Goal: Task Accomplishment & Management: Manage account settings

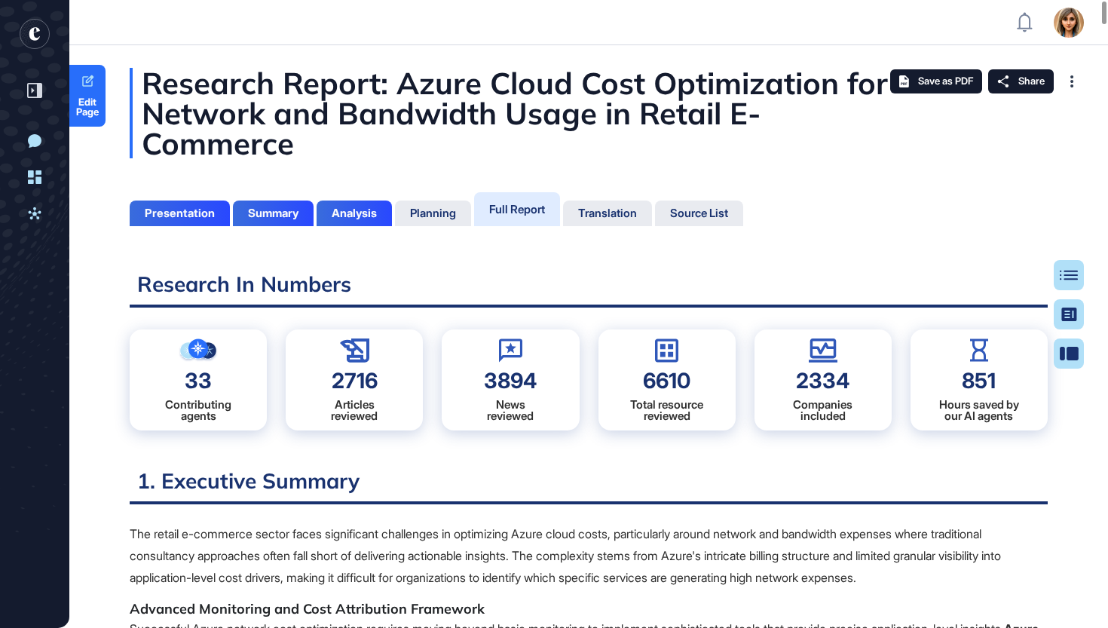
scroll to position [7, 1]
click at [38, 34] on rect "entrapeer-logo" at bounding box center [35, 34] width 30 height 30
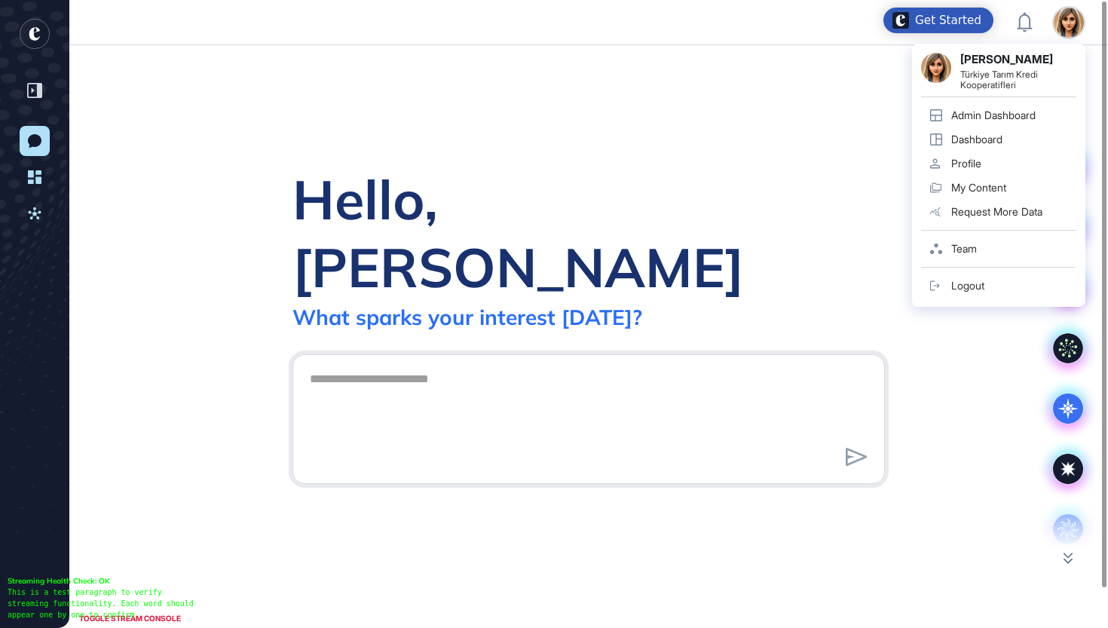
click at [1081, 23] on img at bounding box center [1069, 23] width 30 height 30
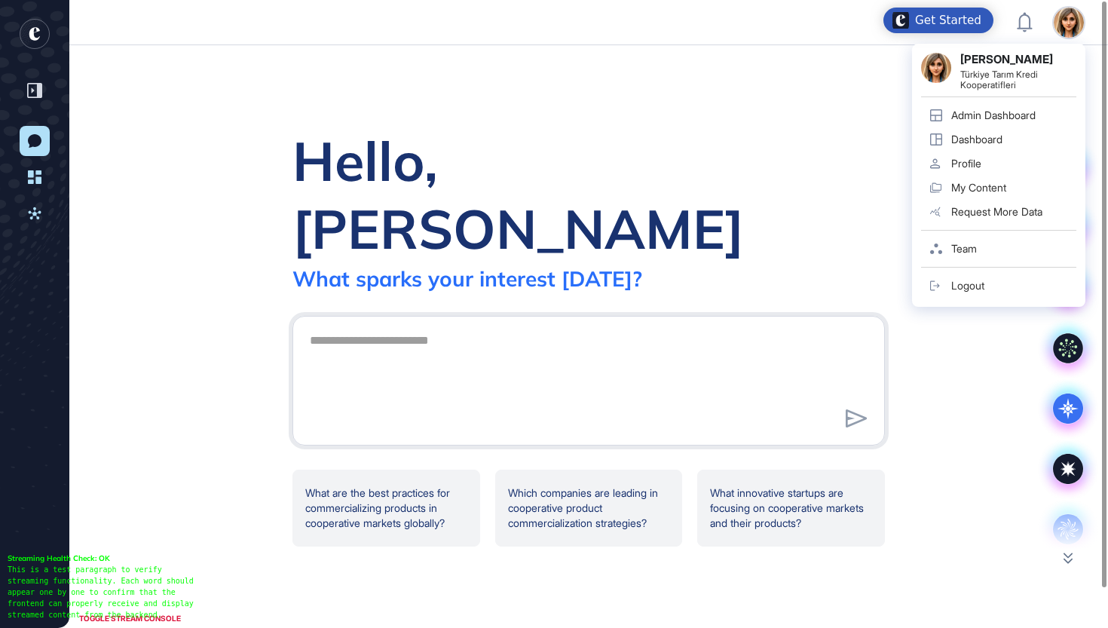
click at [979, 120] on div "Admin Dashboard" at bounding box center [994, 115] width 84 height 12
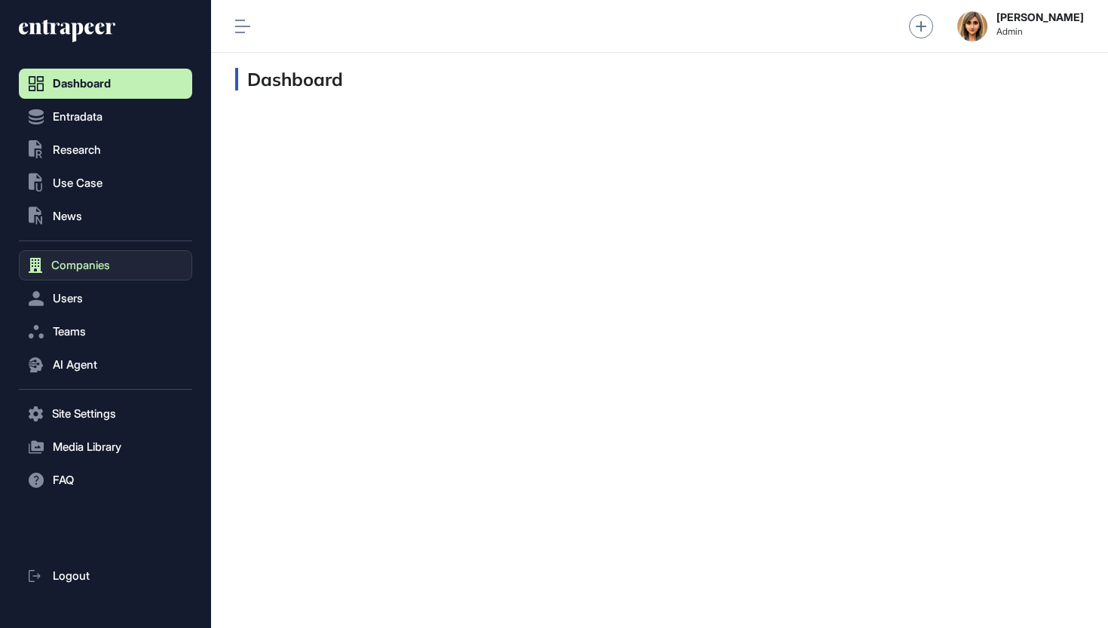
scroll to position [1, 1]
drag, startPoint x: 78, startPoint y: 303, endPoint x: 79, endPoint y: 268, distance: 35.5
click at [79, 268] on nav "Dashboard Entradata .st0{fill:currentColor} Research .st0{fill:currentColor} Us…" at bounding box center [105, 349] width 173 height 560
click at [79, 268] on span "Companies" at bounding box center [80, 265] width 59 height 12
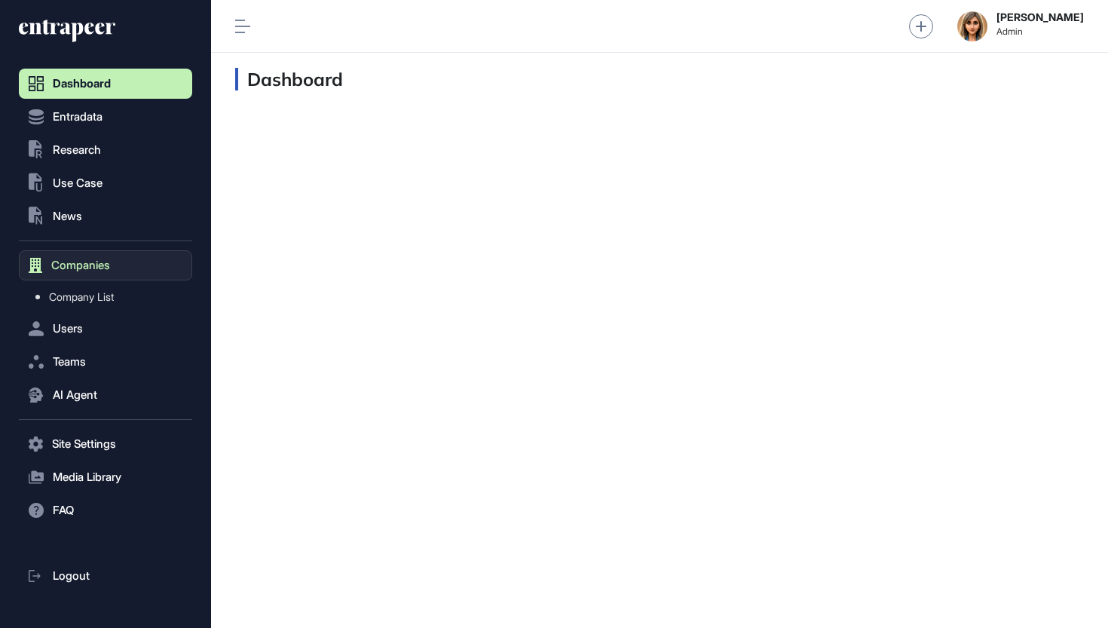
click at [79, 268] on span "Companies" at bounding box center [80, 265] width 59 height 12
click at [106, 267] on span "Companies" at bounding box center [80, 265] width 59 height 12
click at [101, 293] on span "Company List" at bounding box center [81, 297] width 65 height 12
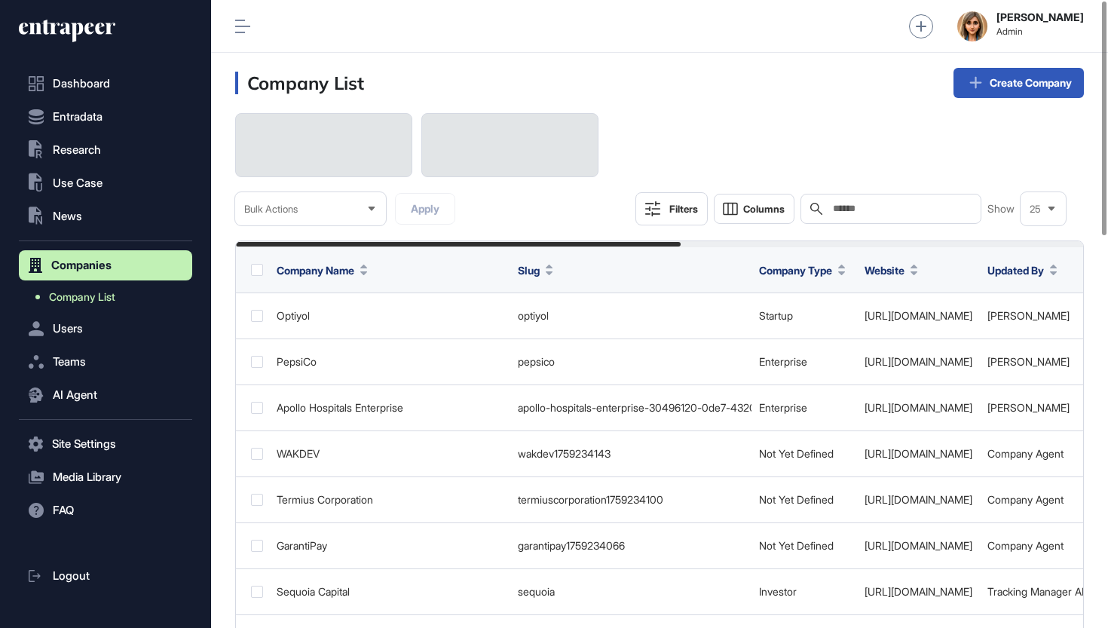
click at [98, 308] on link "Company List" at bounding box center [109, 296] width 166 height 27
click at [100, 297] on span "Company List" at bounding box center [82, 297] width 66 height 12
click at [842, 213] on input "text" at bounding box center [902, 209] width 140 height 12
paste input "**********"
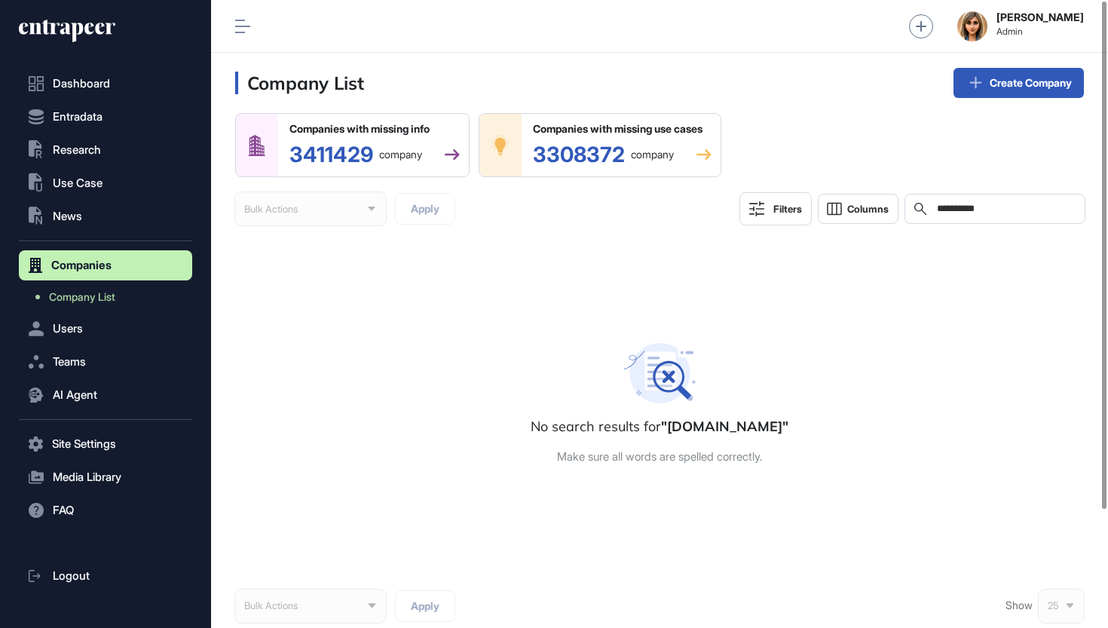
click at [942, 206] on div "**********" at bounding box center [995, 209] width 181 height 30
click at [946, 210] on input "**********" at bounding box center [1006, 209] width 140 height 12
click at [1025, 208] on input "**********" at bounding box center [1006, 209] width 140 height 12
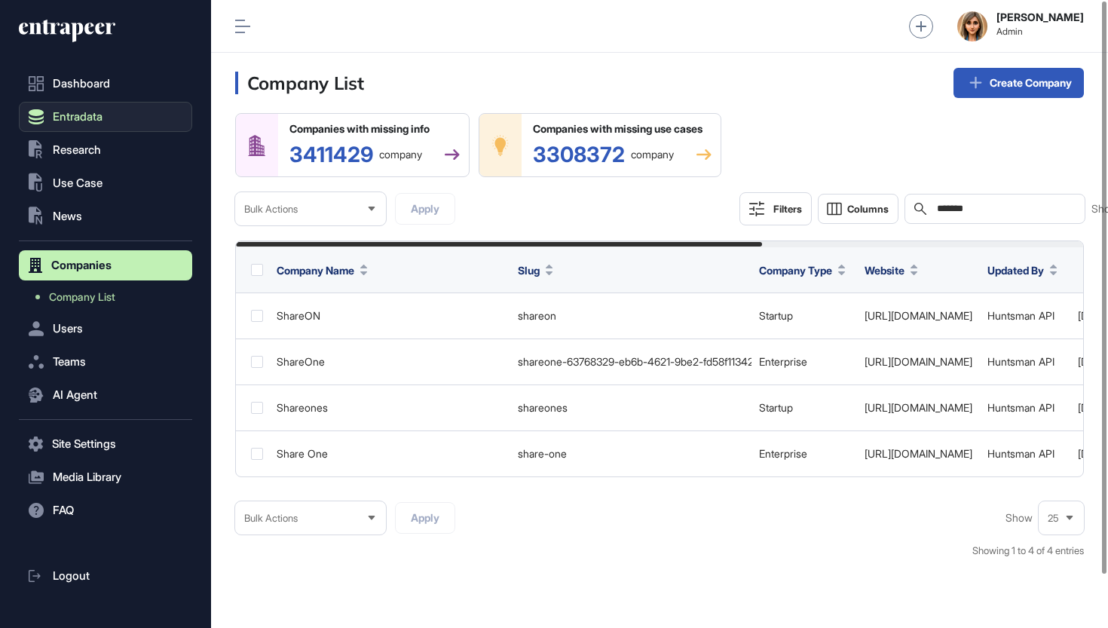
type input "*******"
click at [100, 113] on span "Entradata" at bounding box center [78, 117] width 50 height 12
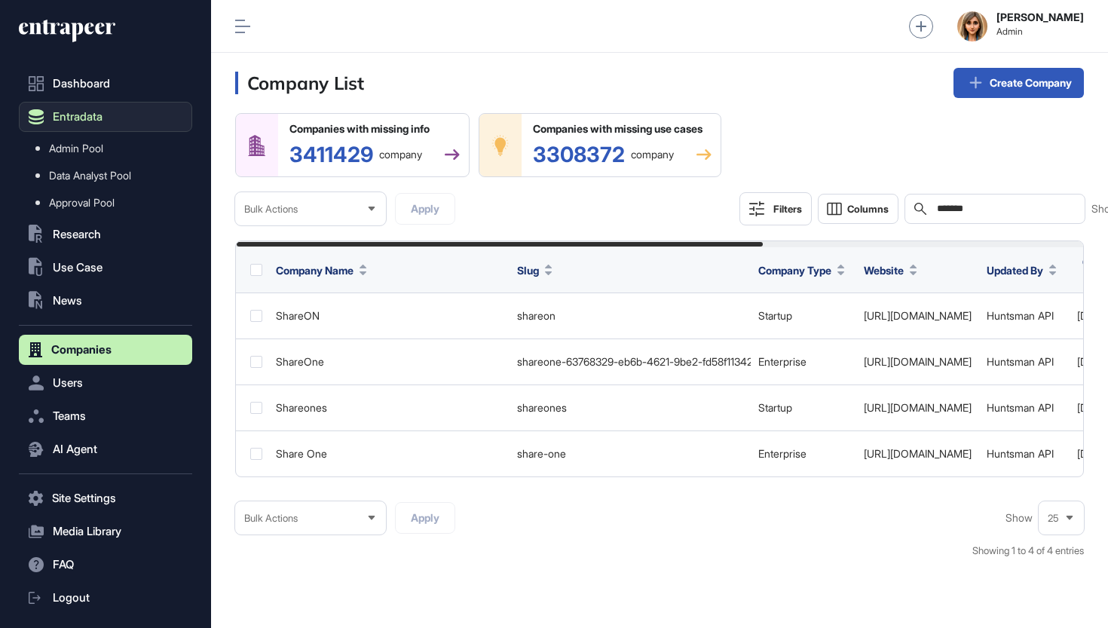
click at [87, 115] on span "Entradata" at bounding box center [78, 117] width 50 height 12
click at [87, 149] on span "Admin Pool" at bounding box center [76, 149] width 54 height 12
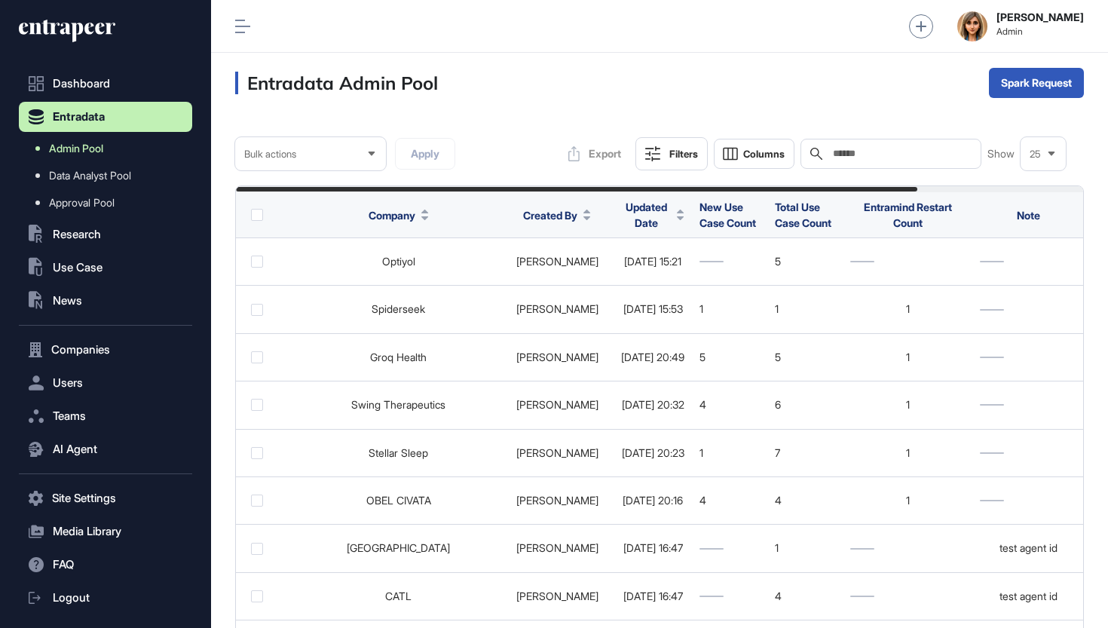
click at [92, 146] on span "Admin Pool" at bounding box center [76, 149] width 54 height 12
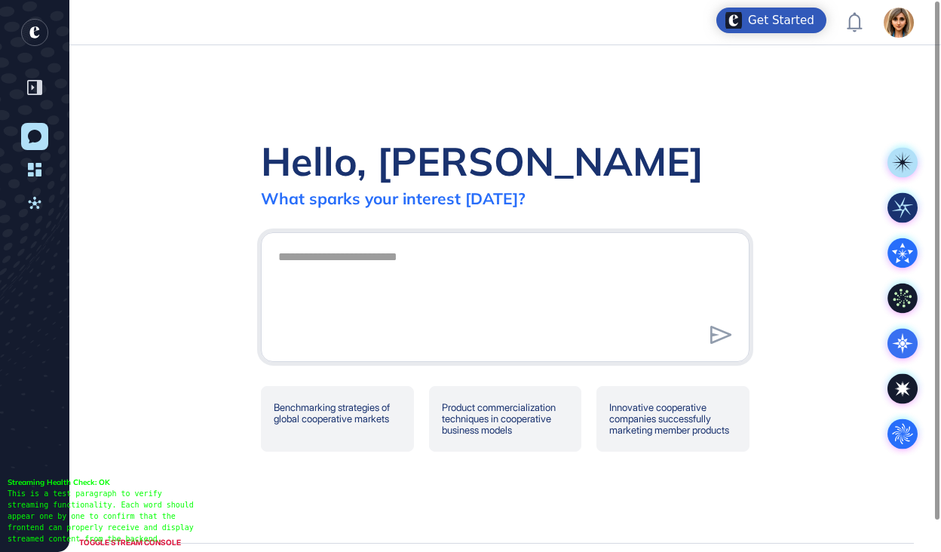
click at [901, 39] on header "Admin Dashboard Dashboard Profile My Content Request More Data" at bounding box center [470, 22] width 941 height 45
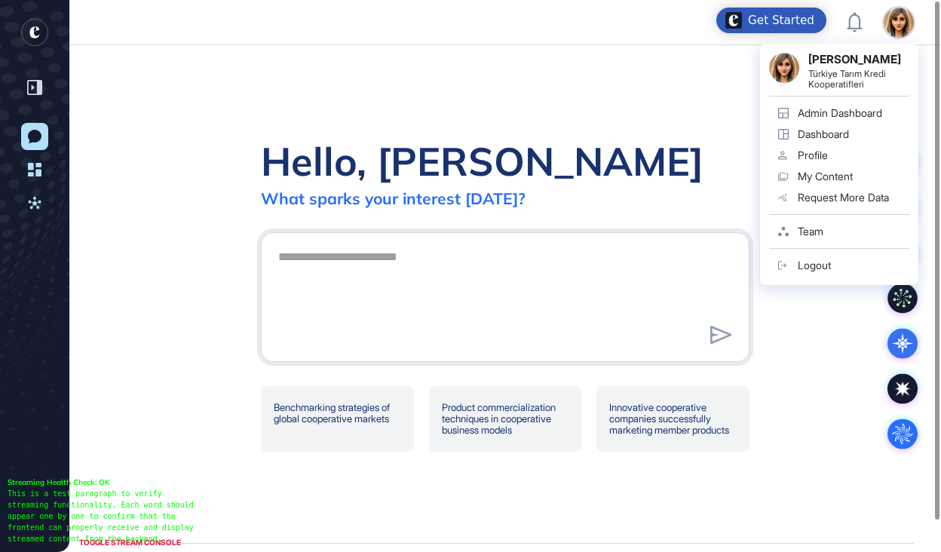
click at [844, 108] on div "Admin Dashboard" at bounding box center [840, 113] width 84 height 12
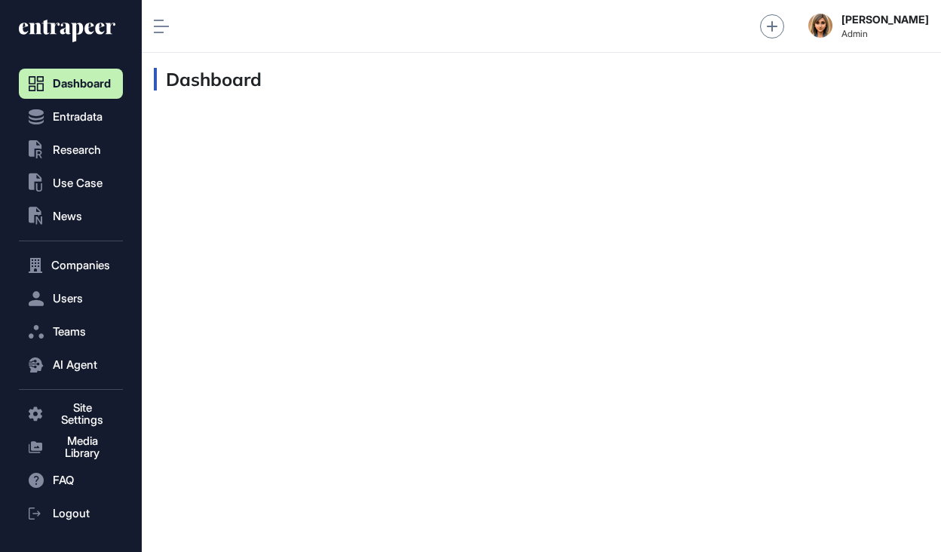
scroll to position [1, 1]
click at [95, 122] on span "Entradata" at bounding box center [78, 117] width 50 height 12
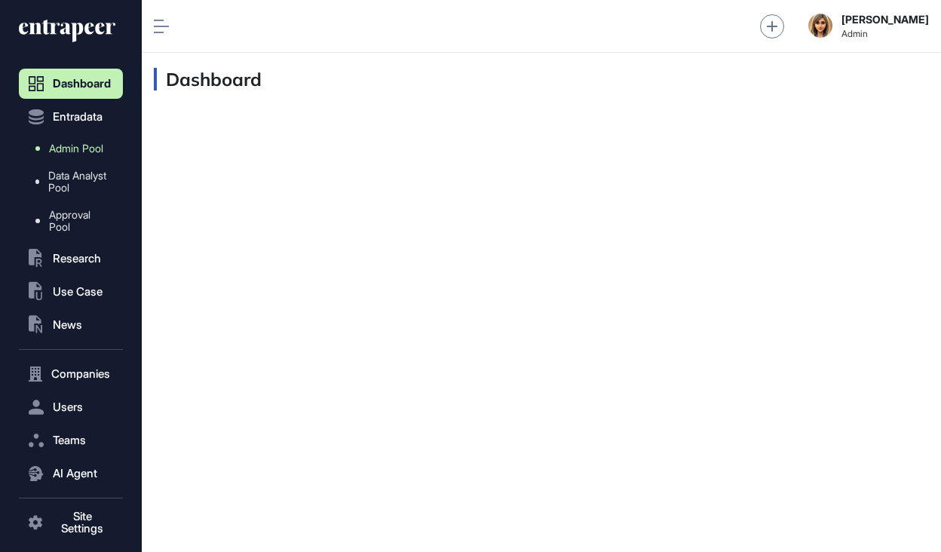
click at [83, 152] on span "Admin Pool" at bounding box center [76, 149] width 54 height 12
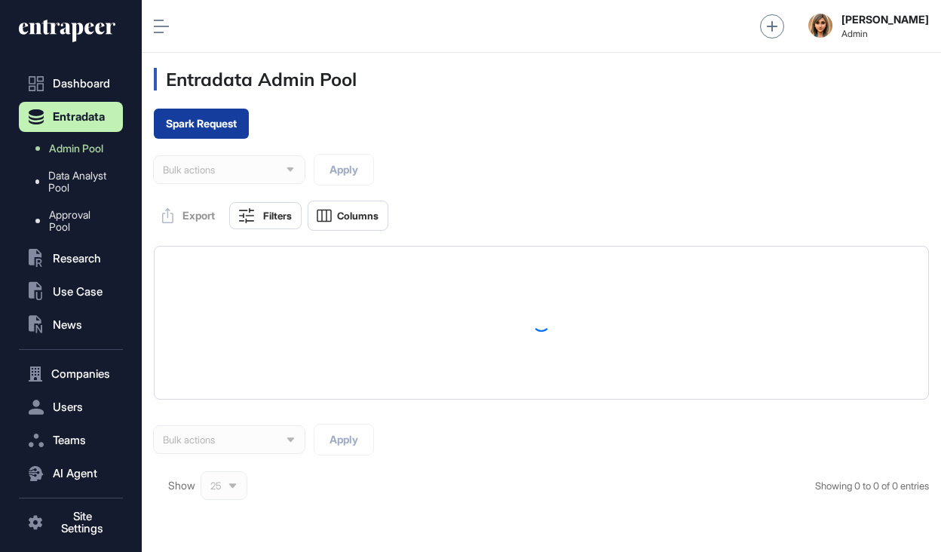
scroll to position [552, 799]
click at [225, 115] on button "Spark Request" at bounding box center [201, 124] width 95 height 30
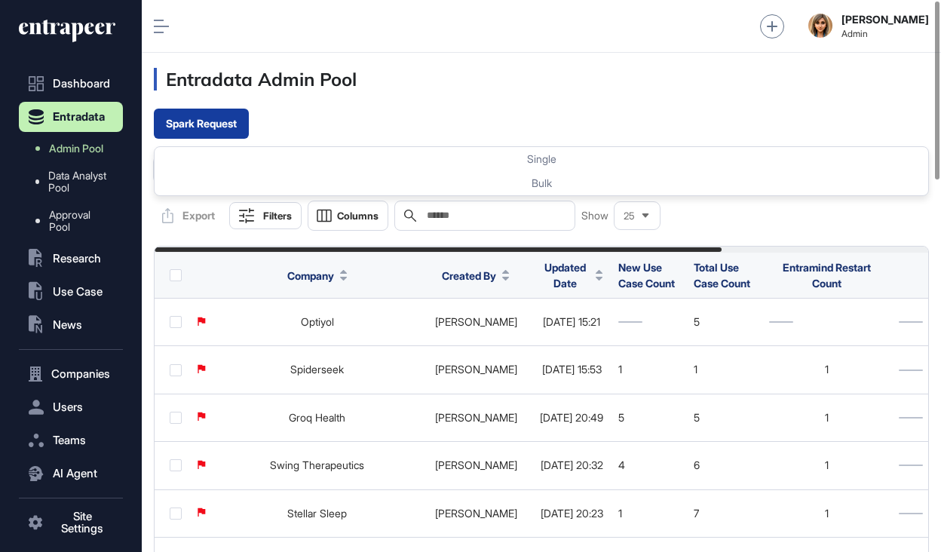
click at [240, 118] on button "Spark Request" at bounding box center [201, 124] width 95 height 30
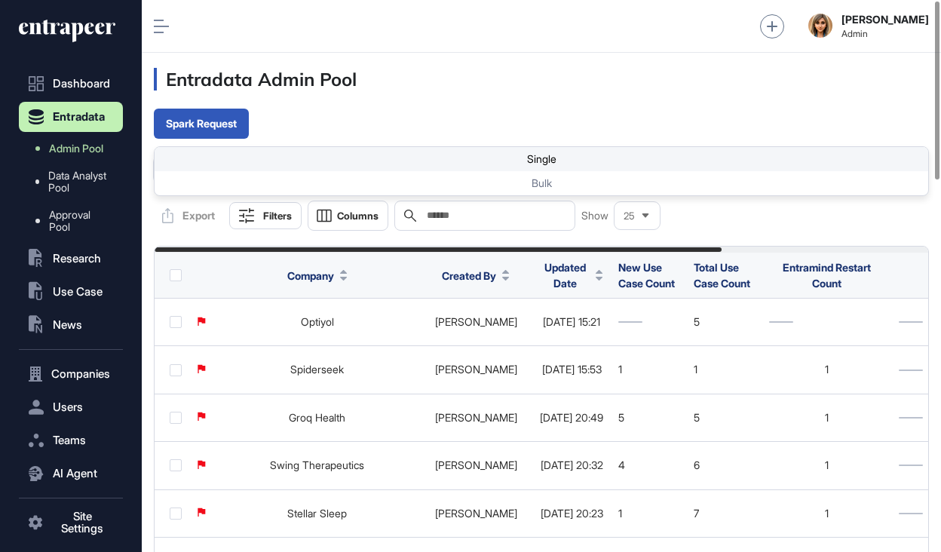
click at [545, 163] on div "Single" at bounding box center [542, 159] width 774 height 24
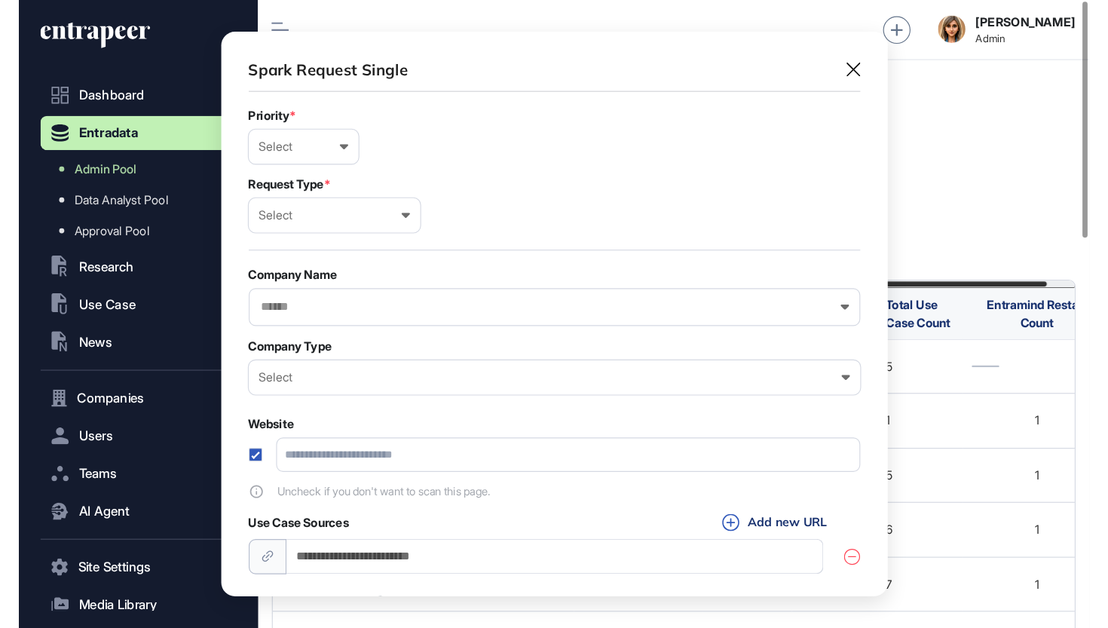
scroll to position [1, 7]
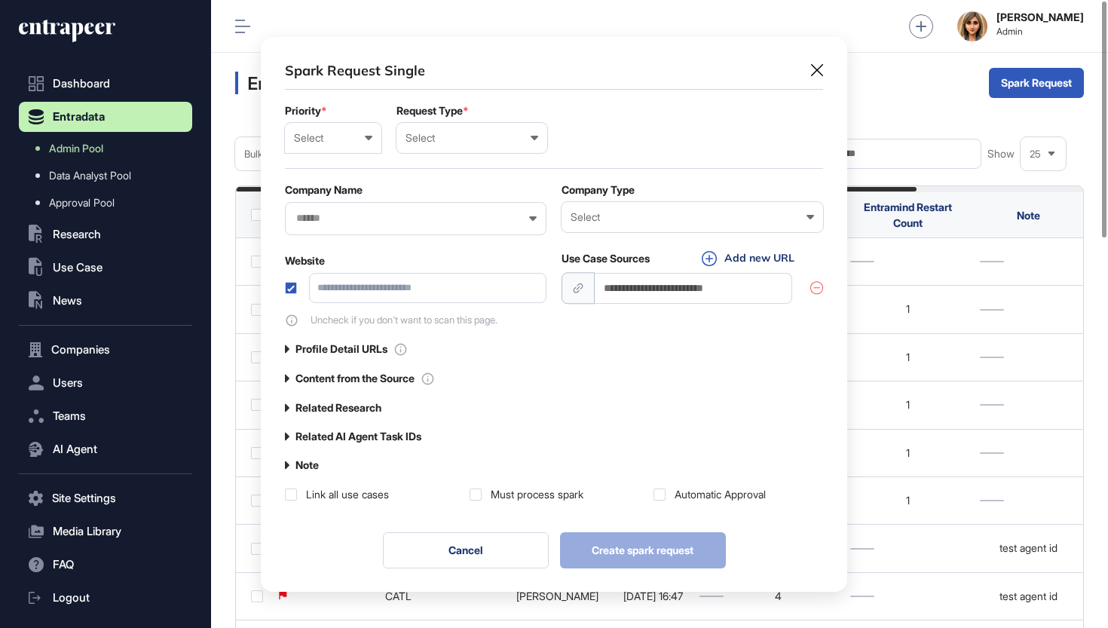
click at [359, 139] on div "Select" at bounding box center [333, 138] width 78 height 12
click at [0, 0] on div "High" at bounding box center [0, 0] width 0 height 0
click at [484, 133] on div "Select" at bounding box center [472, 138] width 133 height 12
click at [0, 0] on div "User" at bounding box center [0, 0] width 0 height 0
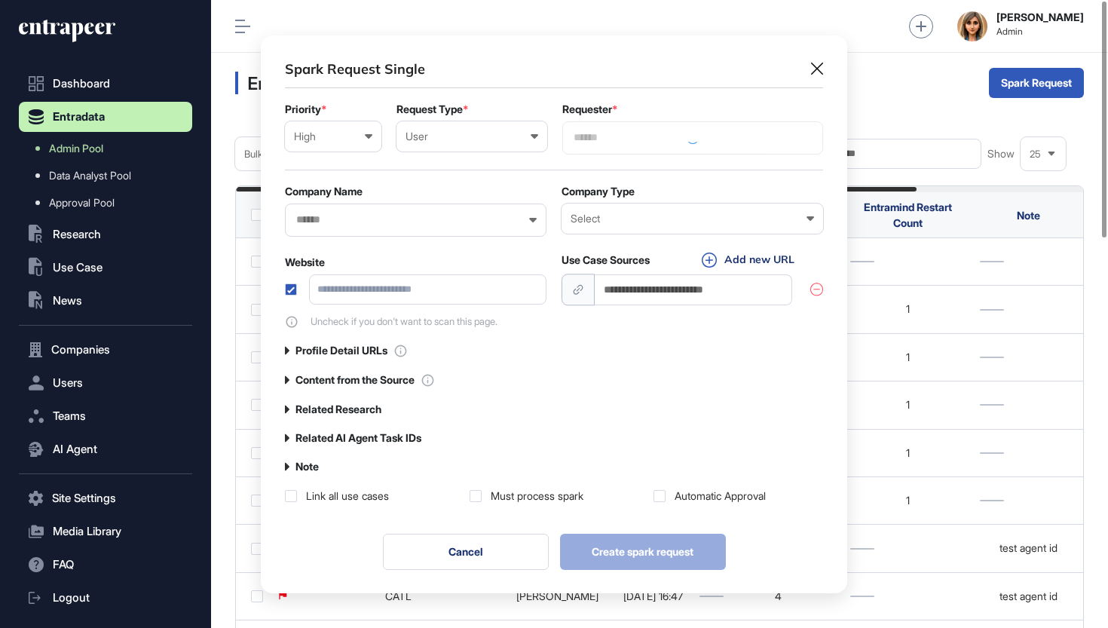
scroll to position [558, 587]
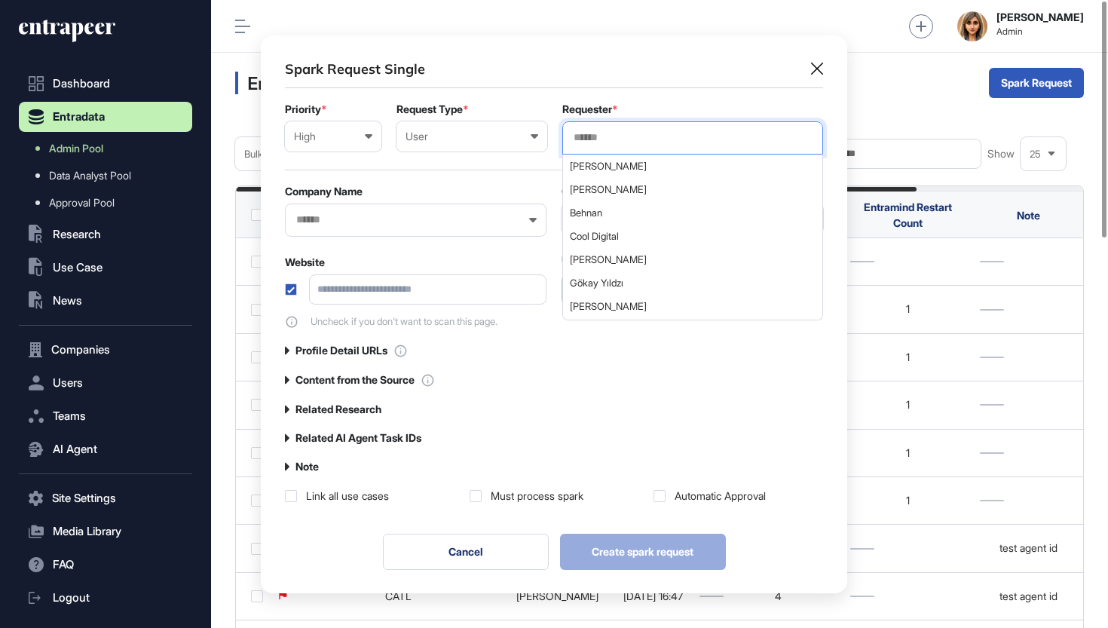
click at [695, 131] on input "text" at bounding box center [692, 137] width 241 height 13
type input "**"
click at [614, 305] on span "[PERSON_NAME]" at bounding box center [692, 306] width 244 height 11
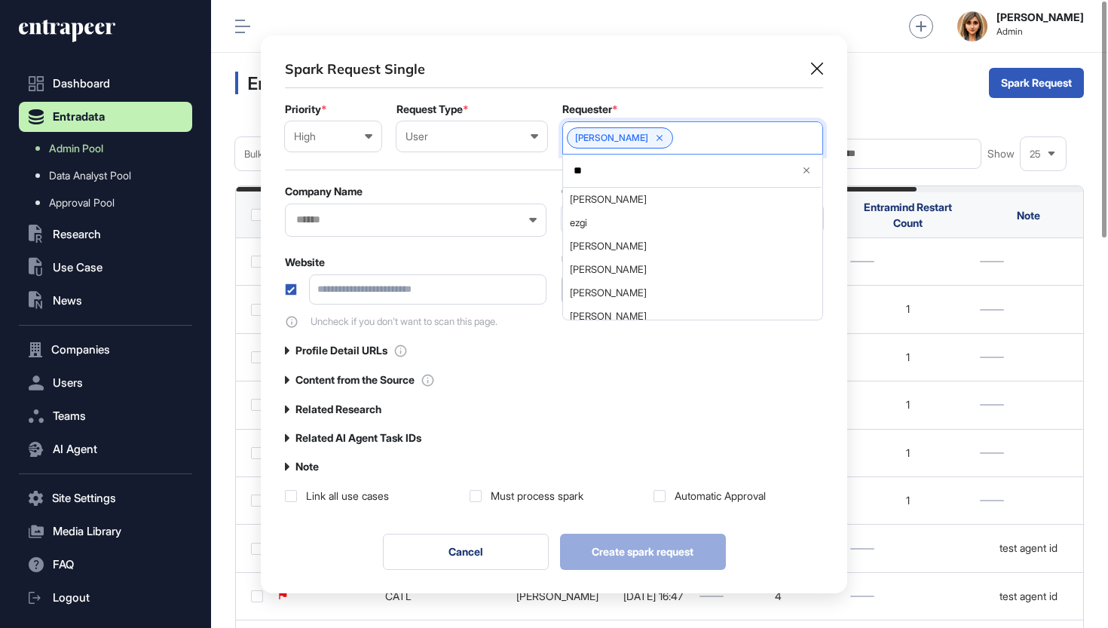
click at [586, 60] on div "Spark Request Single" at bounding box center [554, 69] width 538 height 19
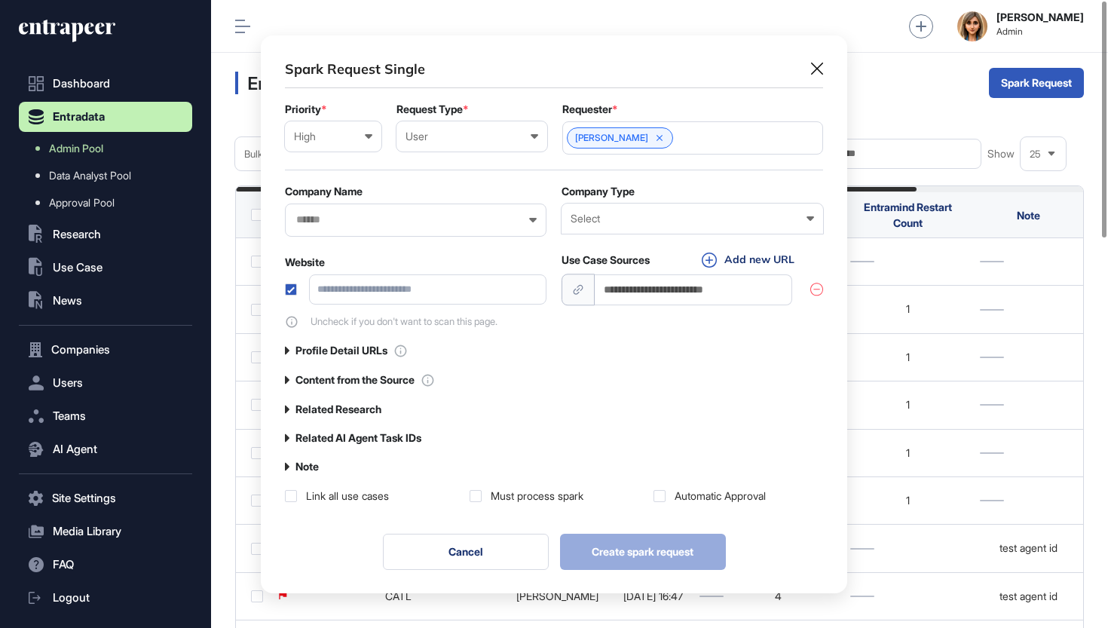
click at [605, 219] on div "Select" at bounding box center [693, 219] width 244 height 12
click at [0, 0] on div "Startup" at bounding box center [0, 0] width 0 height 0
paste input "**********"
type input "**********"
click at [453, 222] on input "text" at bounding box center [406, 219] width 222 height 13
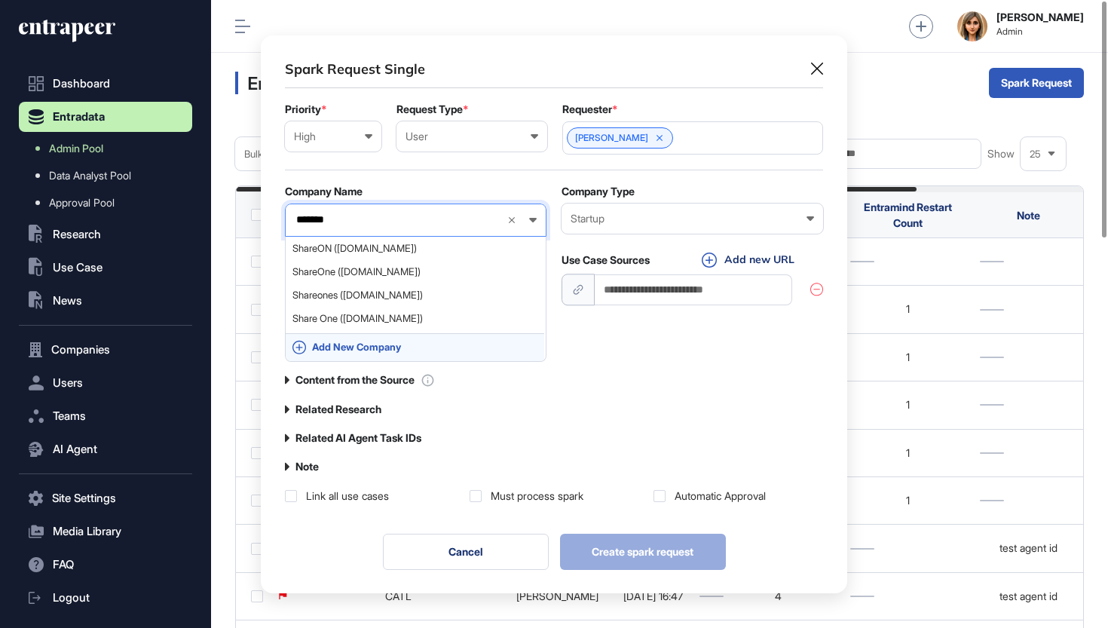
type input "*******"
click at [385, 346] on span "Add New Company" at bounding box center [424, 347] width 225 height 11
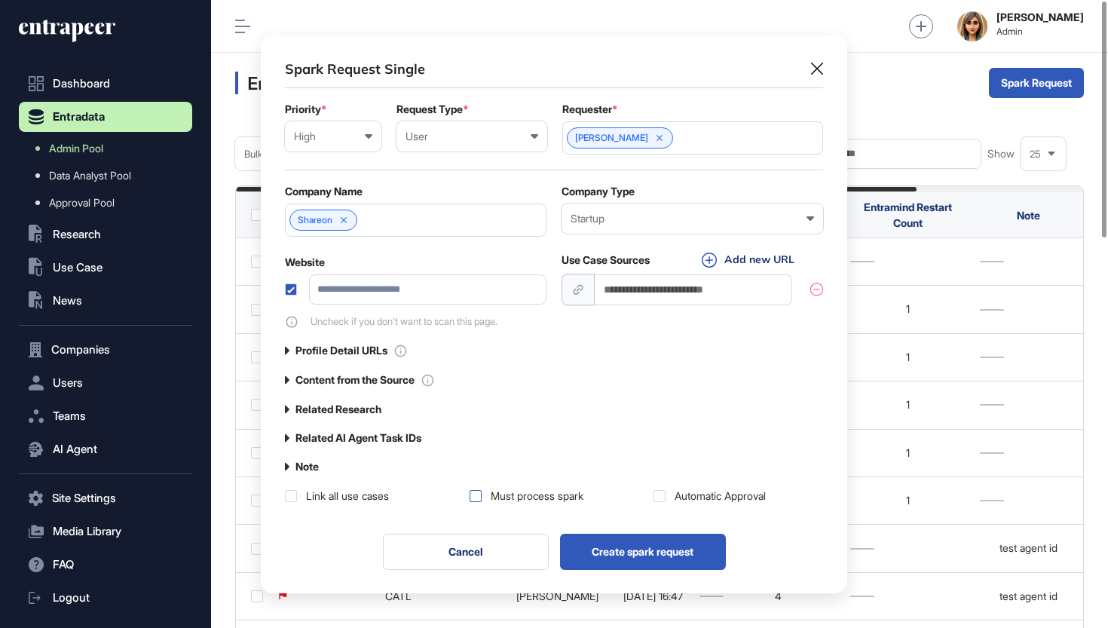
click at [476, 498] on label at bounding box center [476, 496] width 12 height 12
click at [660, 495] on label at bounding box center [660, 496] width 12 height 12
click at [651, 551] on button "Create spark request" at bounding box center [643, 552] width 166 height 36
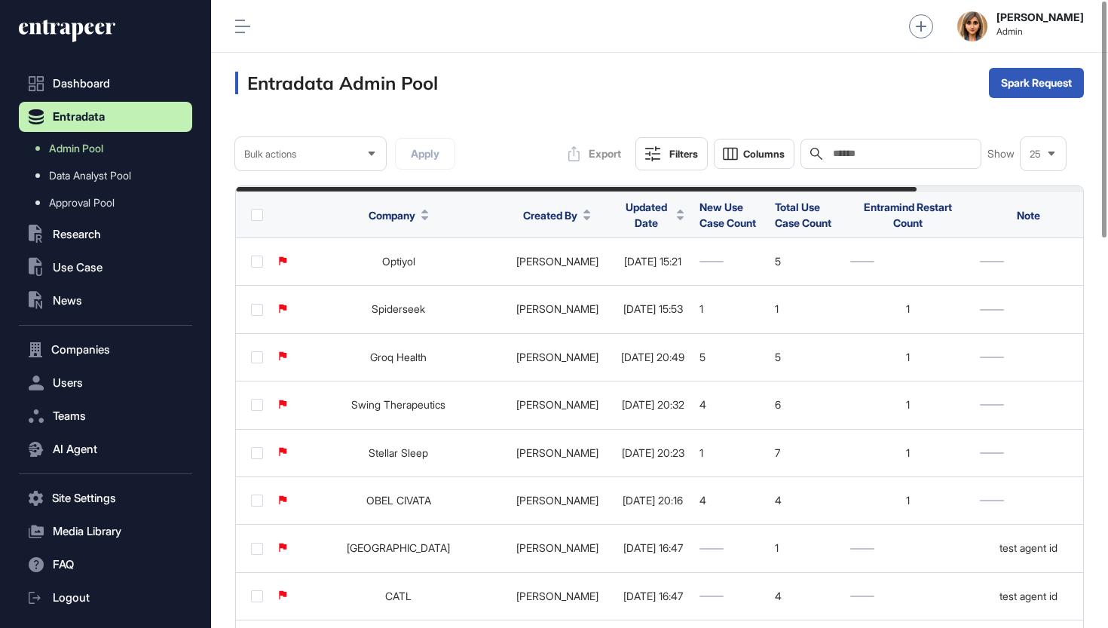
click at [883, 149] on input "text" at bounding box center [902, 154] width 140 height 12
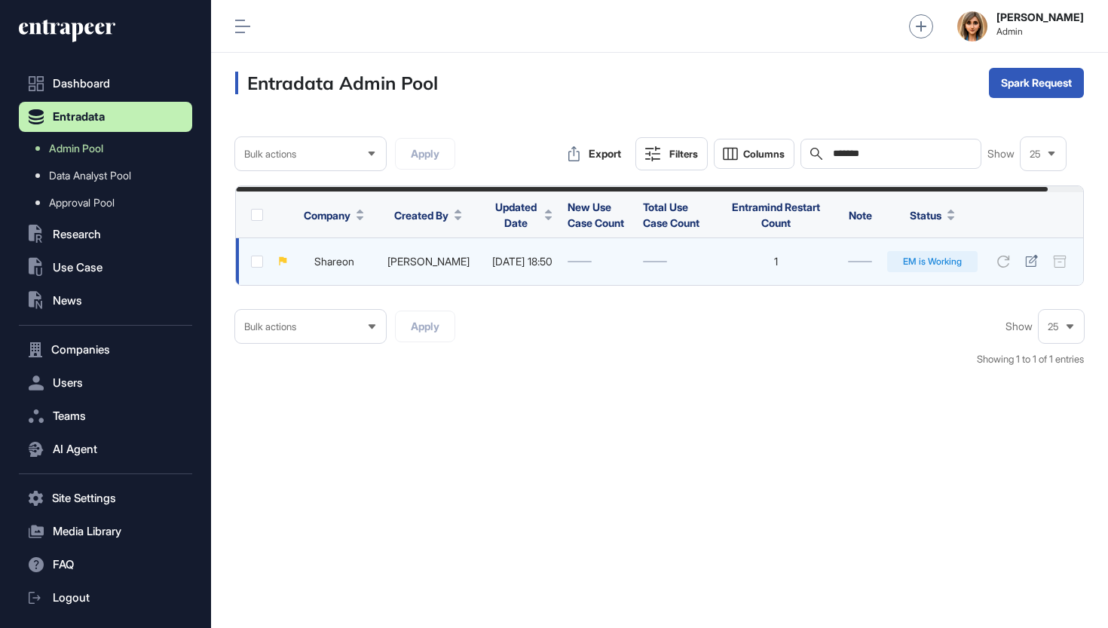
type input "*******"
click at [354, 261] on link "Shareon" at bounding box center [334, 261] width 40 height 13
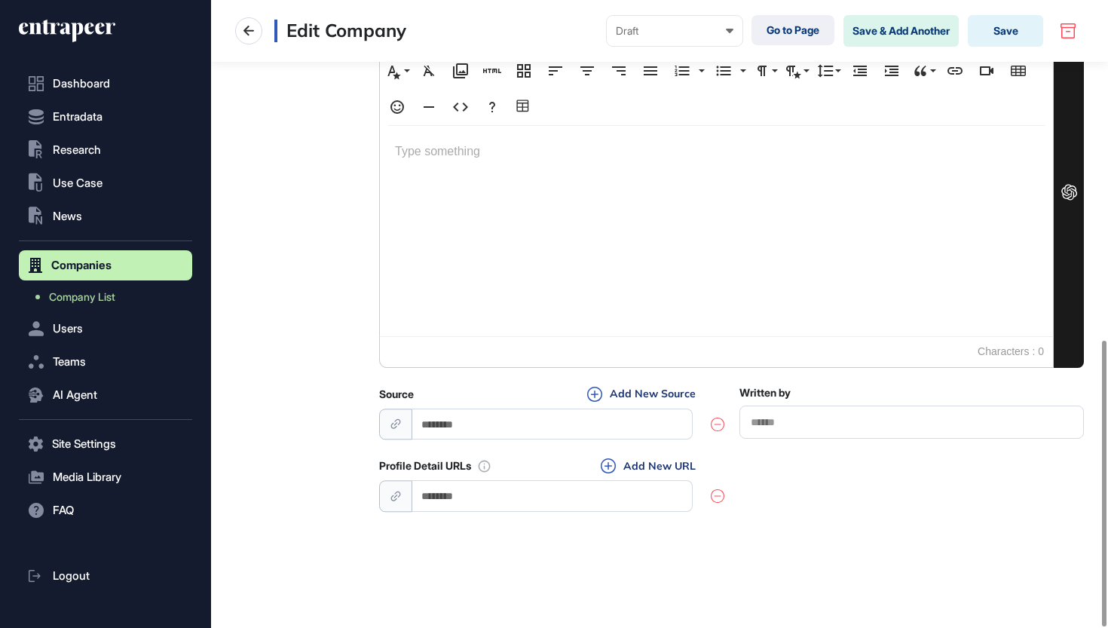
scroll to position [747, 0]
click at [517, 420] on input "url" at bounding box center [552, 424] width 280 height 31
paste input "**********"
type input "**********"
click at [510, 498] on input "url" at bounding box center [552, 495] width 280 height 31
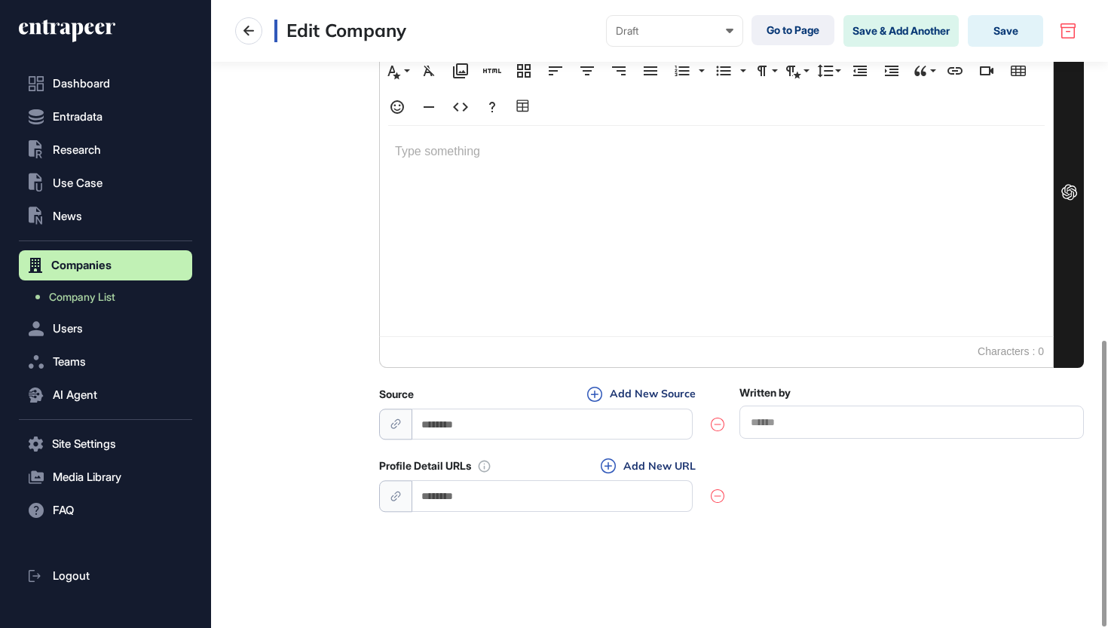
paste input "**********"
type input "**********"
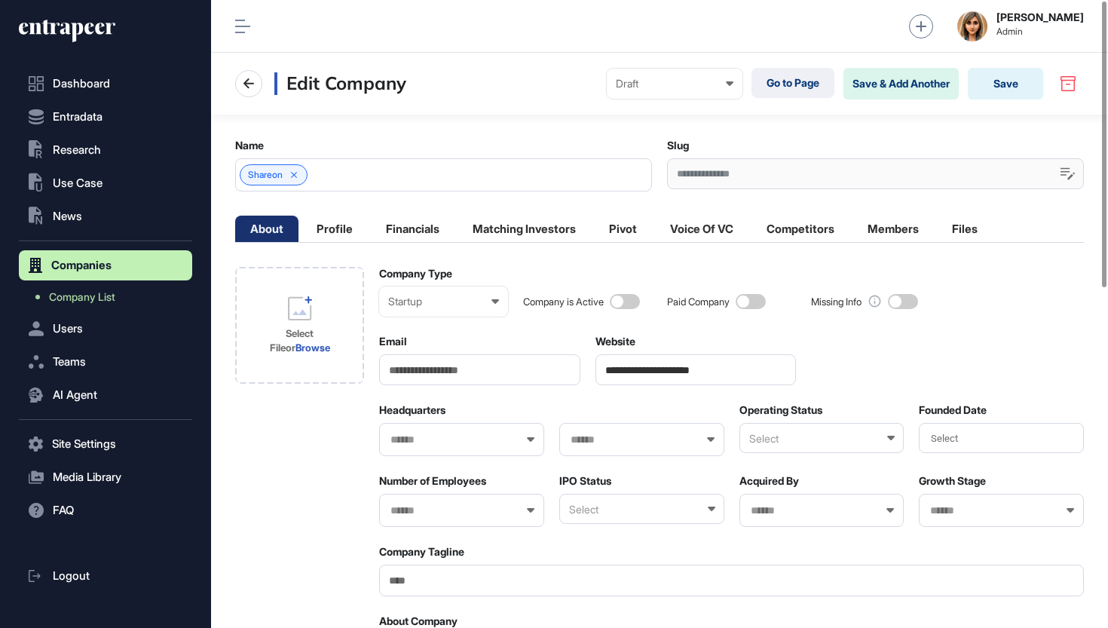
scroll to position [0, 0]
drag, startPoint x: 685, startPoint y: 272, endPoint x: 296, endPoint y: 177, distance: 400.5
click at [296, 177] on icon at bounding box center [294, 175] width 11 height 11
click at [295, 175] on icon at bounding box center [294, 175] width 6 height 6
click at [342, 175] on div "Shareon" at bounding box center [443, 174] width 417 height 33
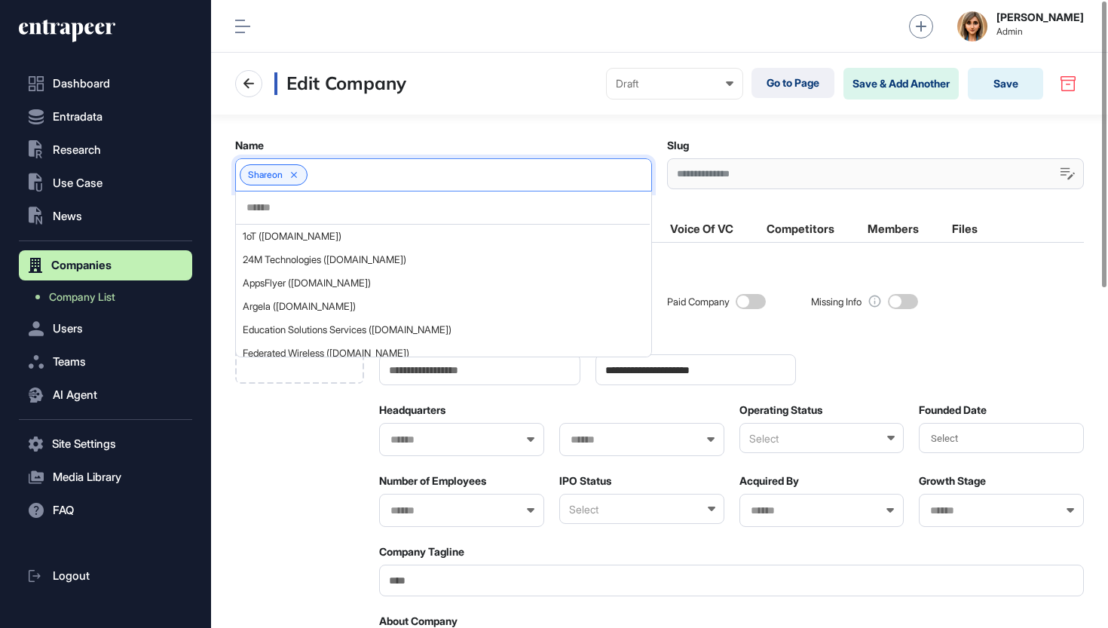
click at [329, 203] on input "text" at bounding box center [443, 207] width 396 height 13
paste input "*******"
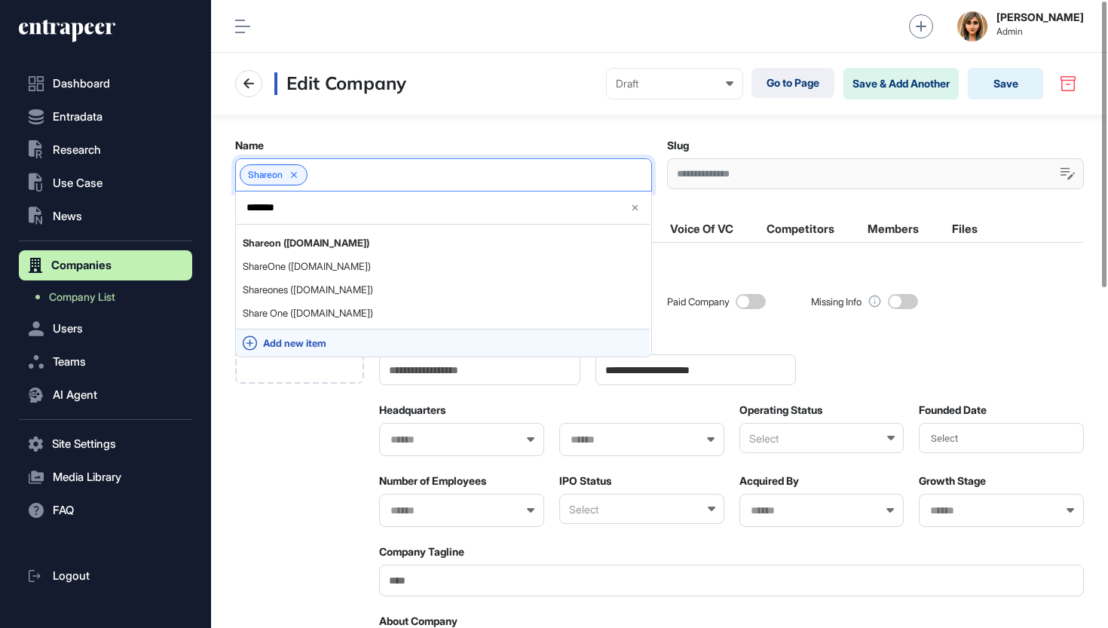
scroll to position [17, 0]
type input "*******"
click at [314, 348] on span "Add new item" at bounding box center [453, 343] width 380 height 11
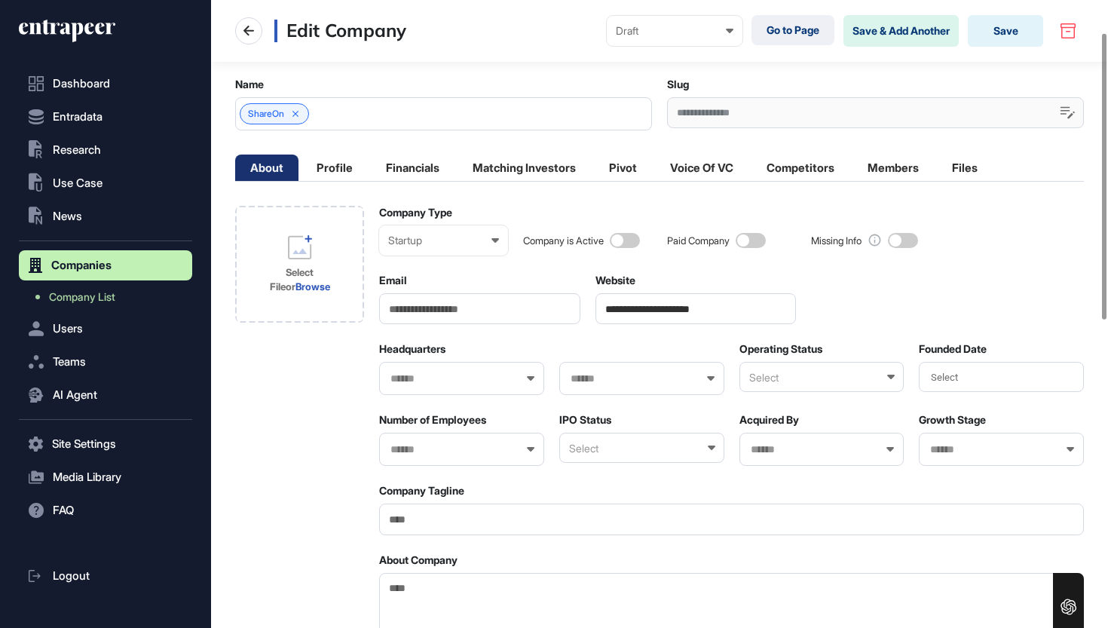
scroll to position [80, 0]
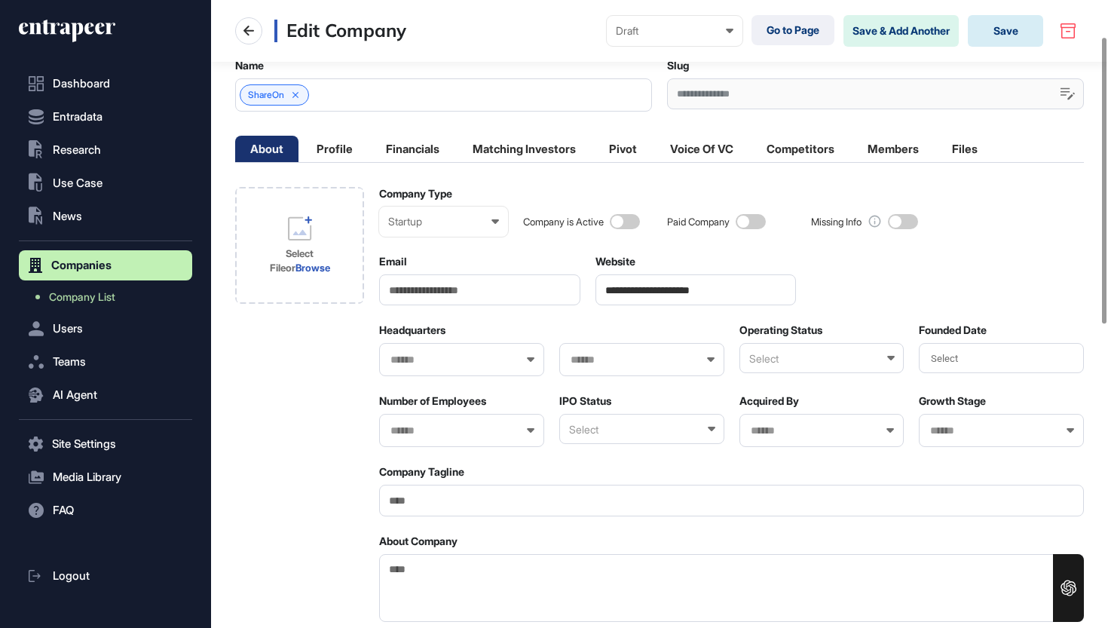
click at [1013, 39] on button "Save" at bounding box center [1005, 31] width 75 height 32
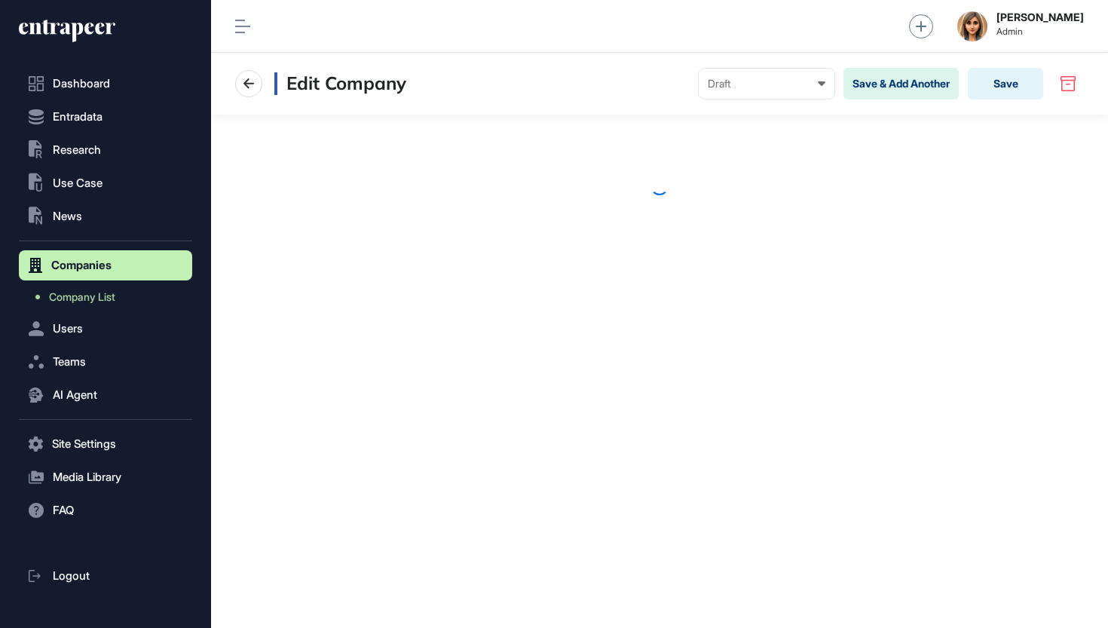
scroll to position [1, 1]
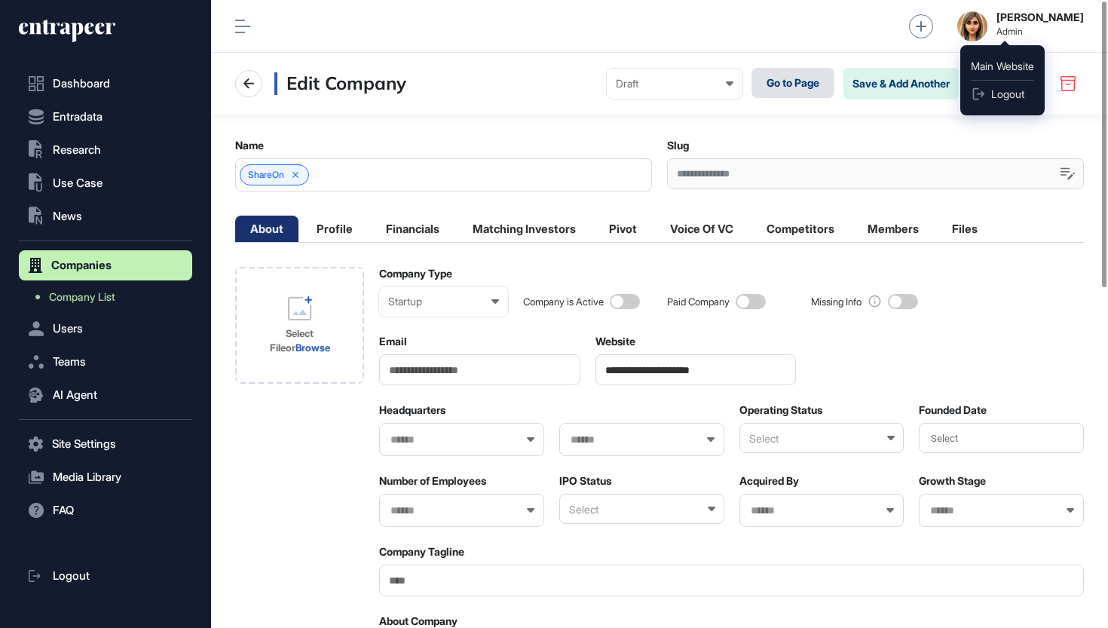
click at [786, 79] on link "Go to Page" at bounding box center [793, 83] width 83 height 30
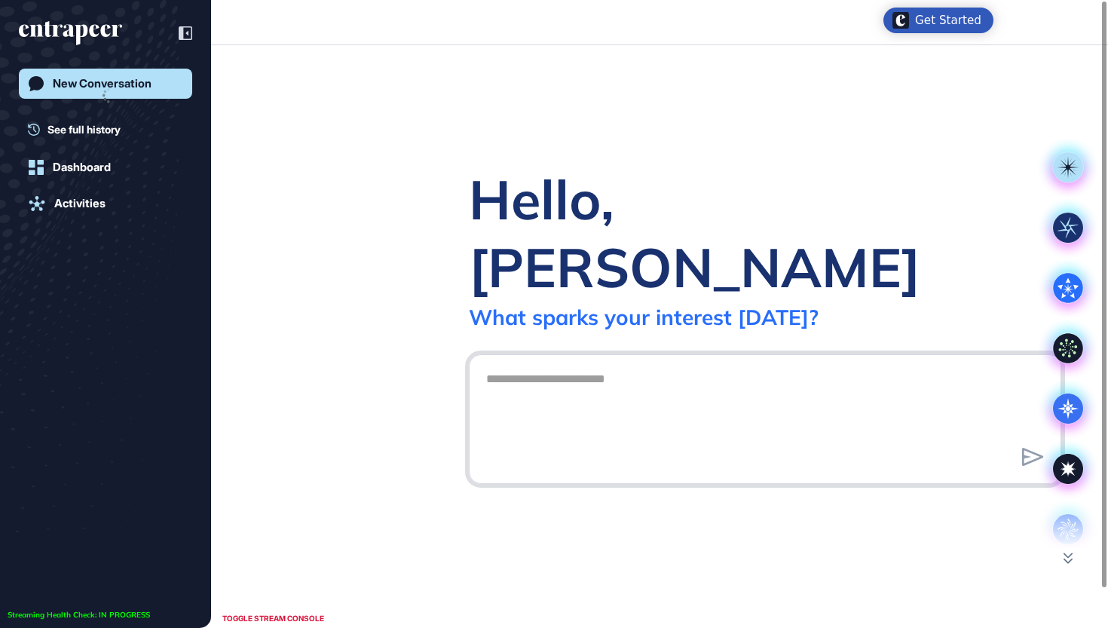
scroll to position [1, 1]
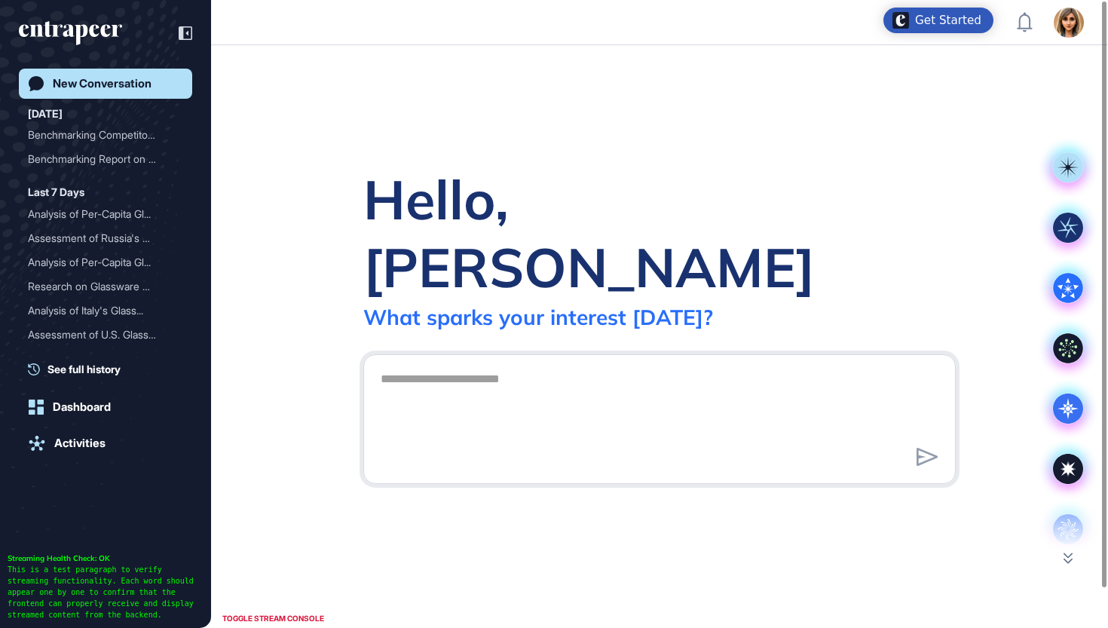
click at [1069, 25] on img at bounding box center [1069, 23] width 30 height 30
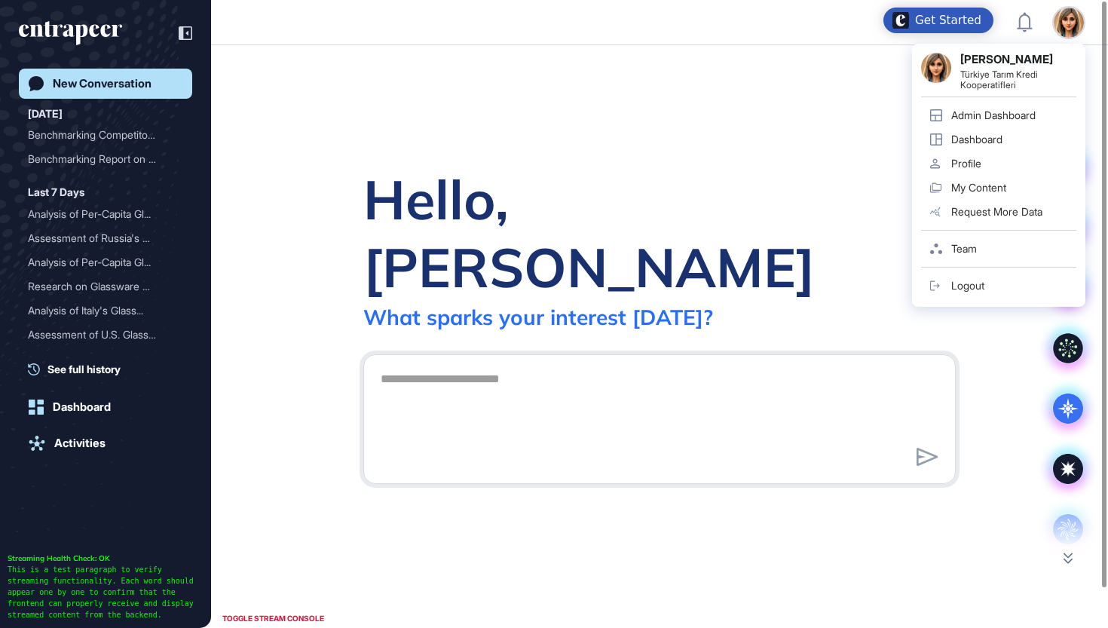
click at [1076, 44] on div "[PERSON_NAME] Türkiye Tarım Kredi Kooperatifleri Admin Dashboard Dashboard Prof…" at bounding box center [998, 175] width 173 height 263
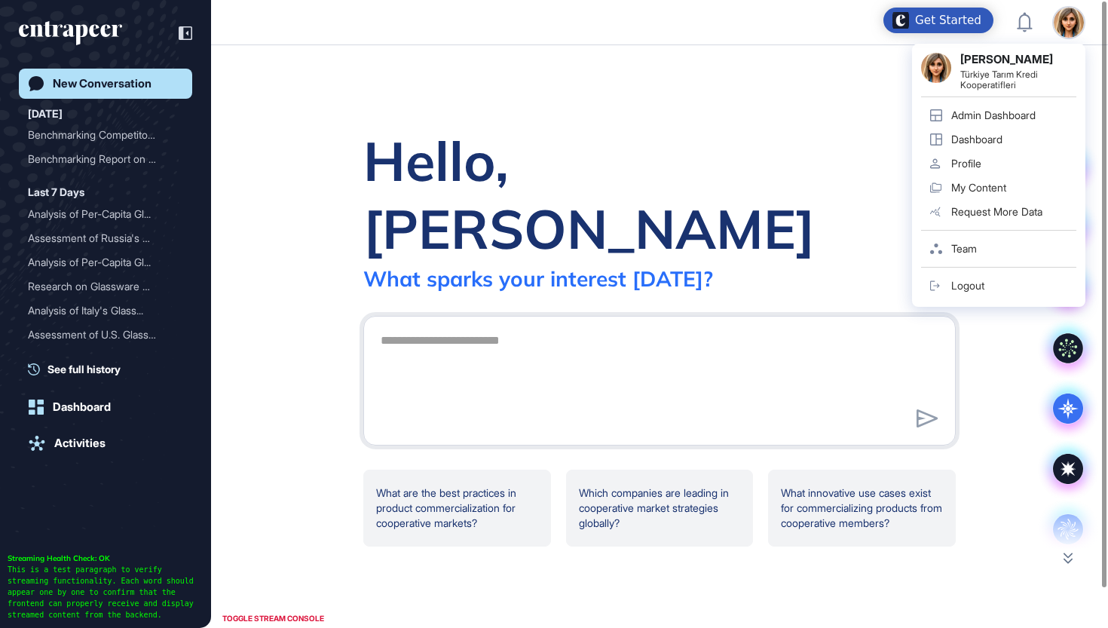
click at [973, 117] on div "Admin Dashboard" at bounding box center [994, 115] width 84 height 12
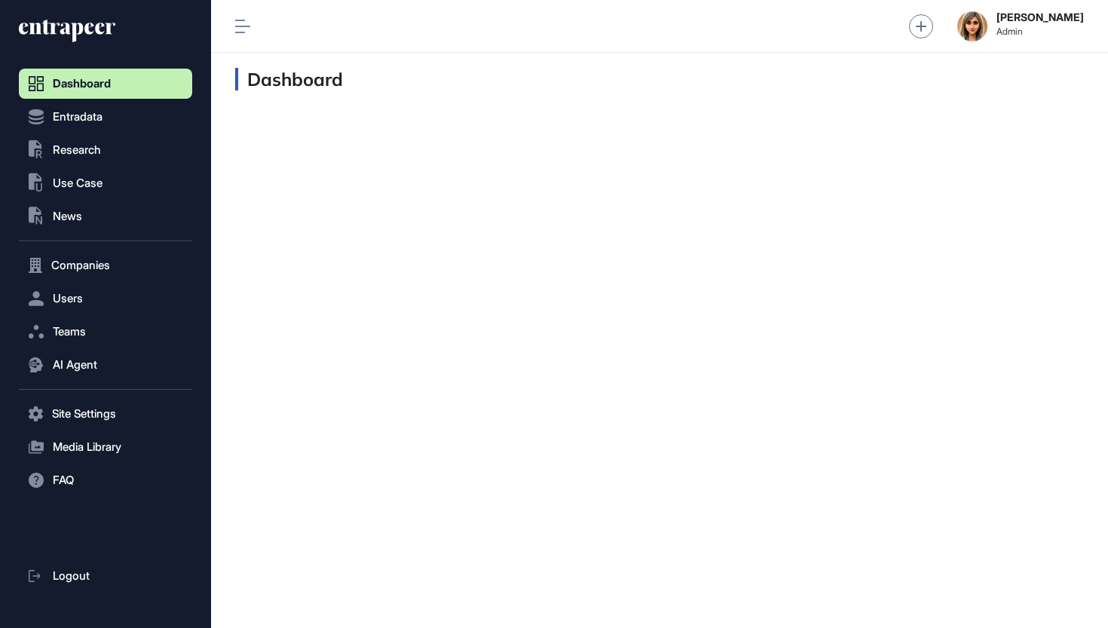
scroll to position [1, 1]
click at [81, 293] on span "Users" at bounding box center [68, 299] width 30 height 12
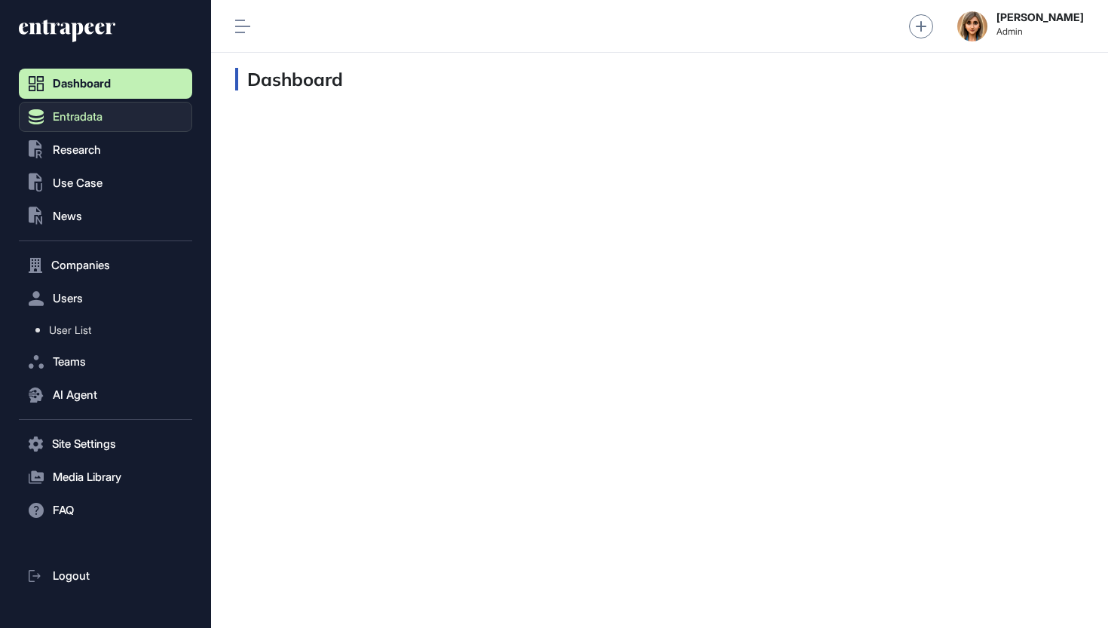
click at [100, 122] on span "Entradata" at bounding box center [78, 117] width 50 height 12
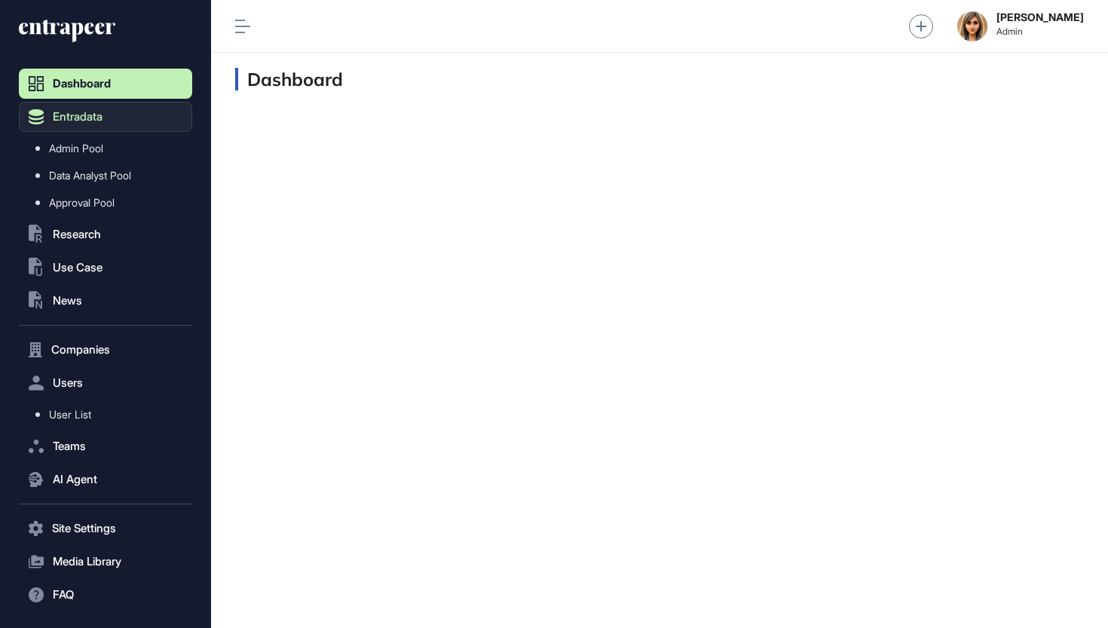
click at [65, 125] on button "Entradata" at bounding box center [105, 117] width 173 height 30
click at [80, 121] on span "Entradata" at bounding box center [78, 117] width 50 height 12
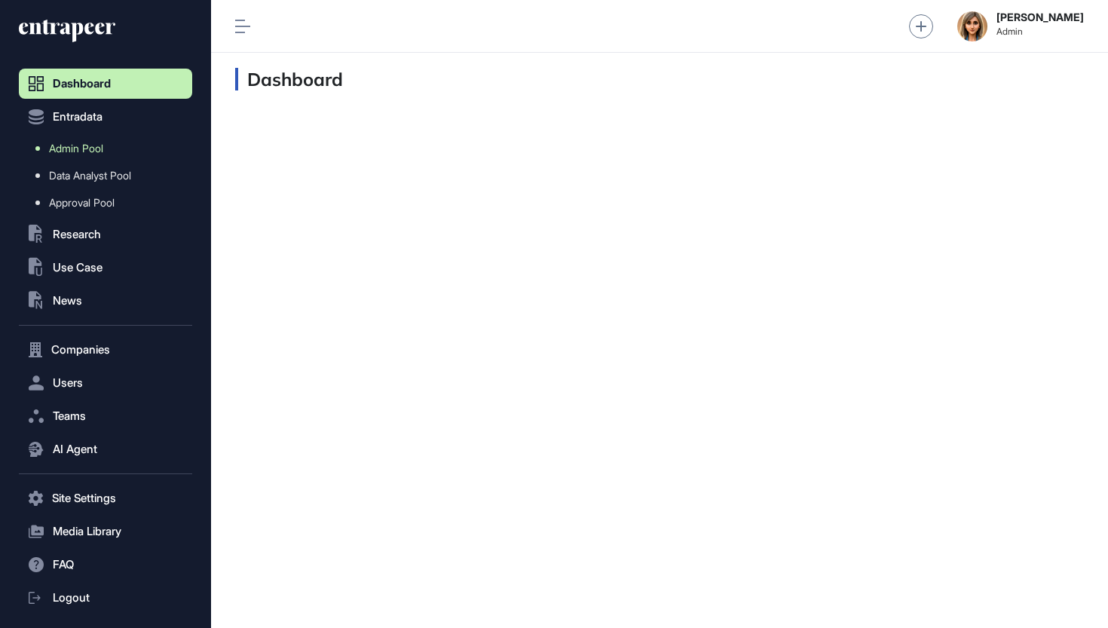
click at [76, 154] on span "Admin Pool" at bounding box center [76, 149] width 54 height 12
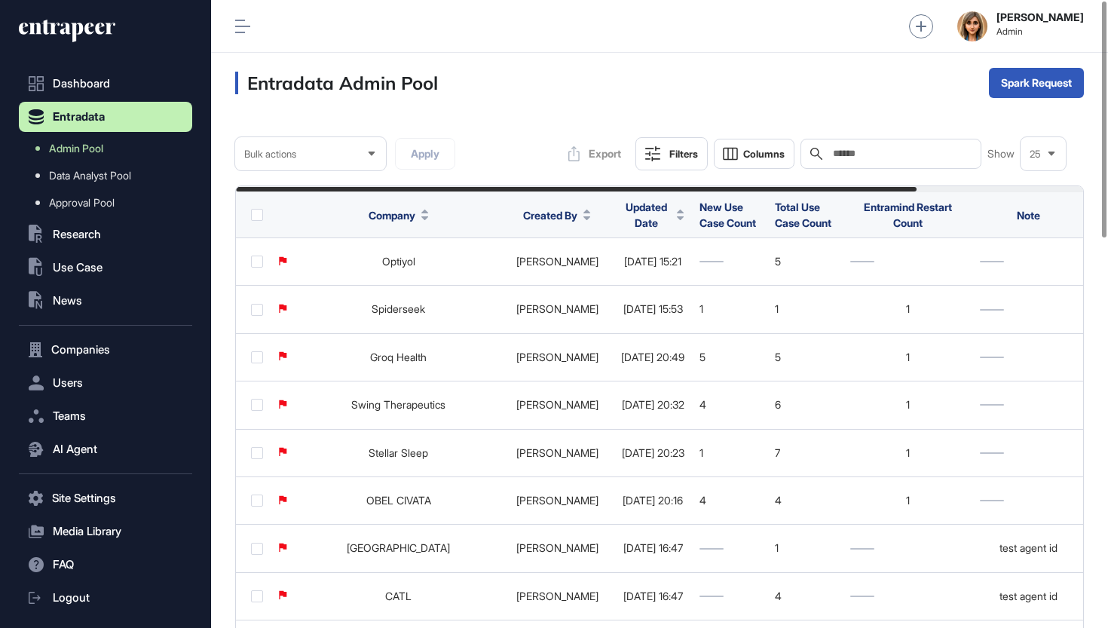
drag, startPoint x: 930, startPoint y: 304, endPoint x: 921, endPoint y: 153, distance: 151.1
click at [921, 154] on input "text" at bounding box center [902, 154] width 140 height 12
click at [921, 153] on input "text" at bounding box center [902, 154] width 140 height 12
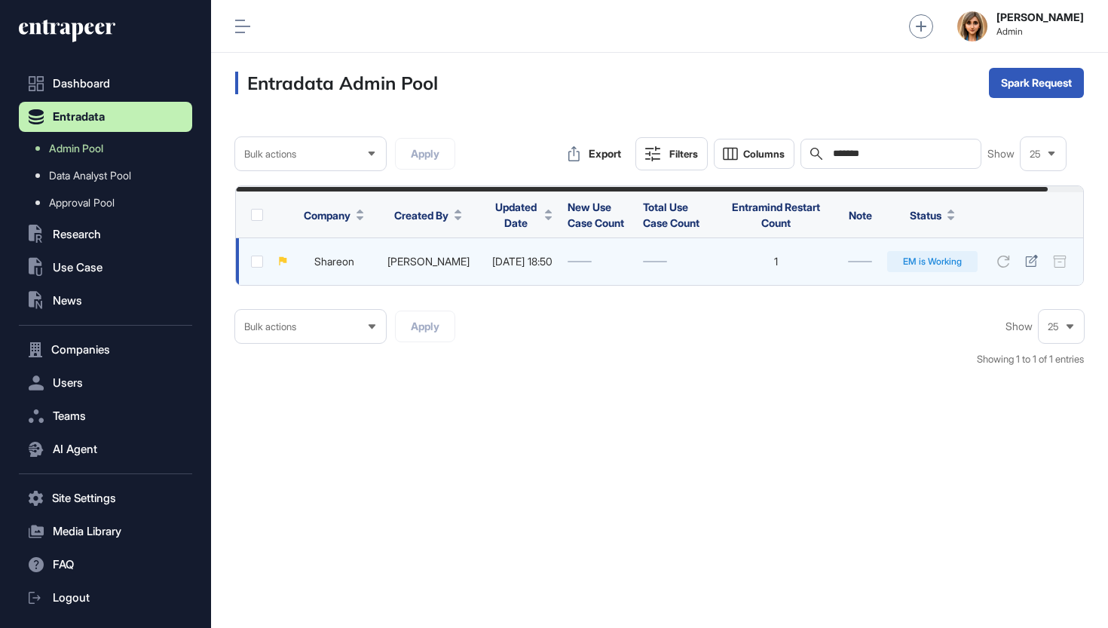
type input "*******"
click at [333, 259] on link "Shareon" at bounding box center [334, 261] width 40 height 13
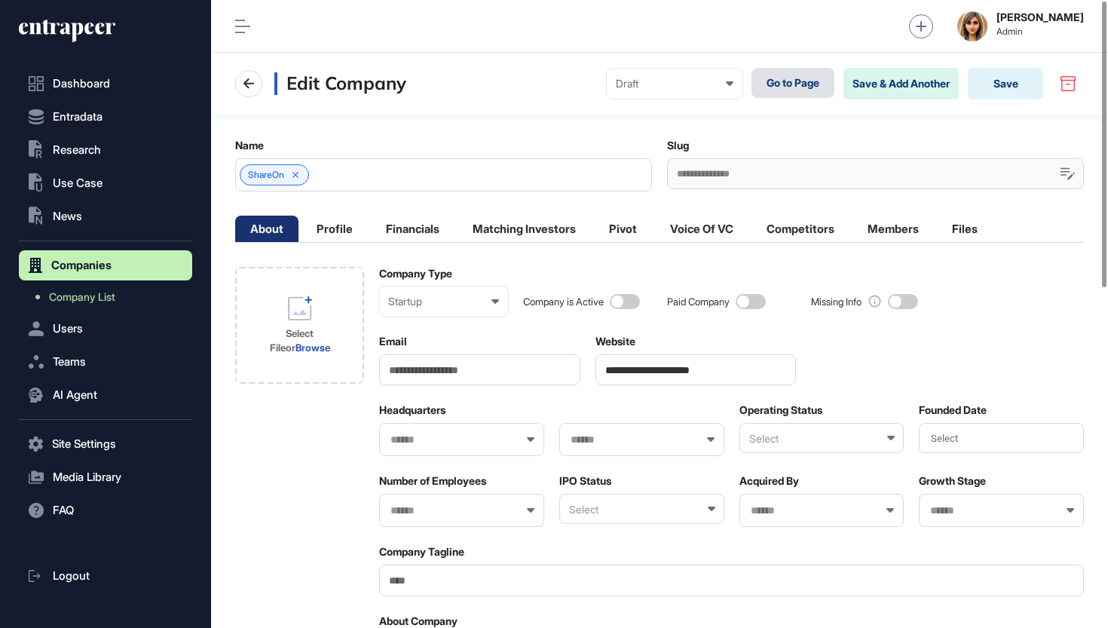
drag, startPoint x: 494, startPoint y: 348, endPoint x: 788, endPoint y: 81, distance: 396.6
click at [788, 81] on link "Go to Page" at bounding box center [793, 83] width 83 height 30
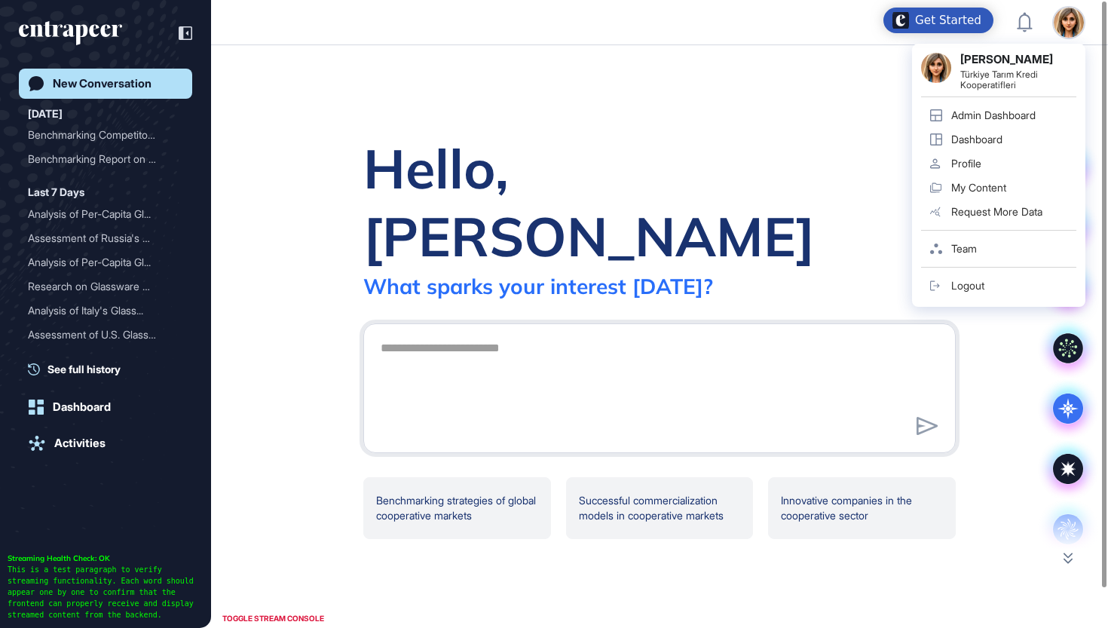
click at [994, 111] on div "Admin Dashboard" at bounding box center [994, 115] width 84 height 12
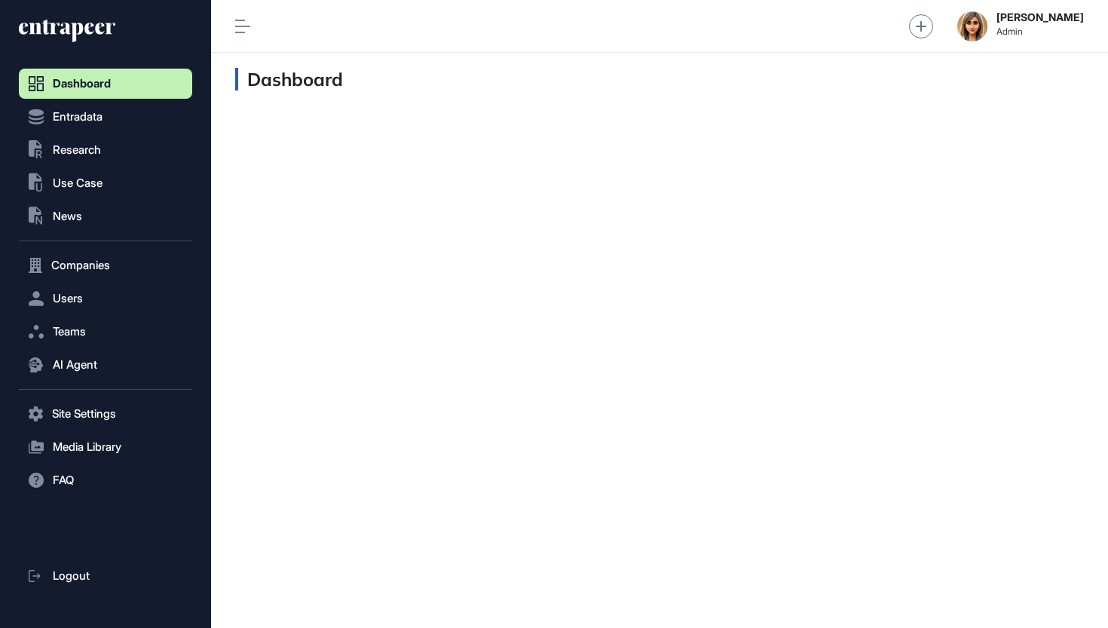
scroll to position [1, 1]
click at [92, 117] on span "Entradata" at bounding box center [78, 117] width 50 height 12
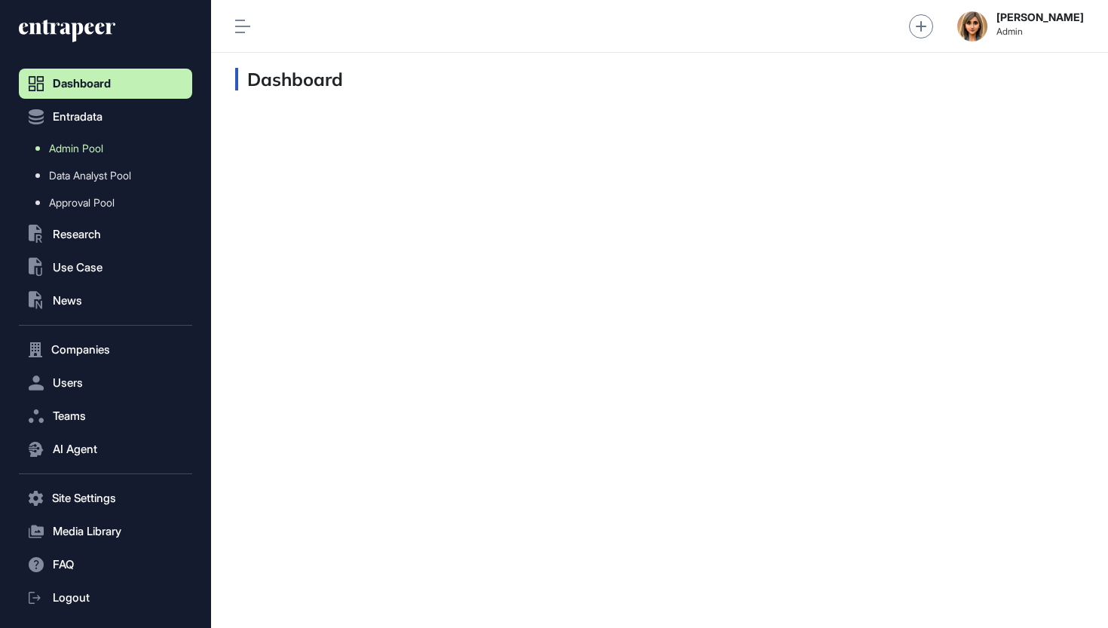
click at [92, 149] on span "Admin Pool" at bounding box center [76, 149] width 54 height 12
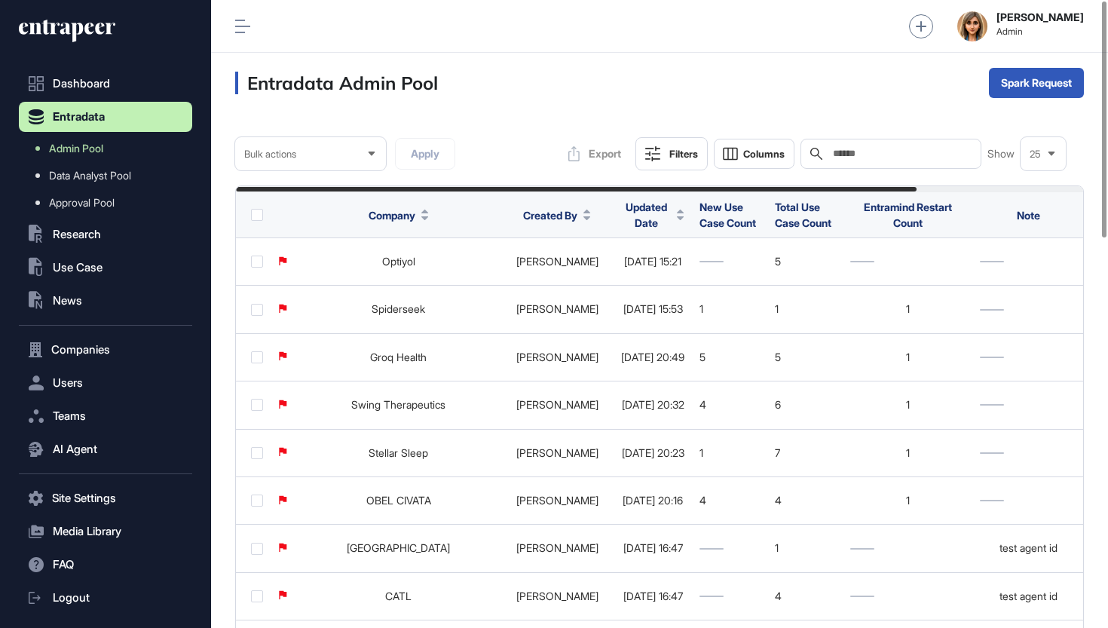
click at [930, 151] on input "text" at bounding box center [902, 154] width 140 height 12
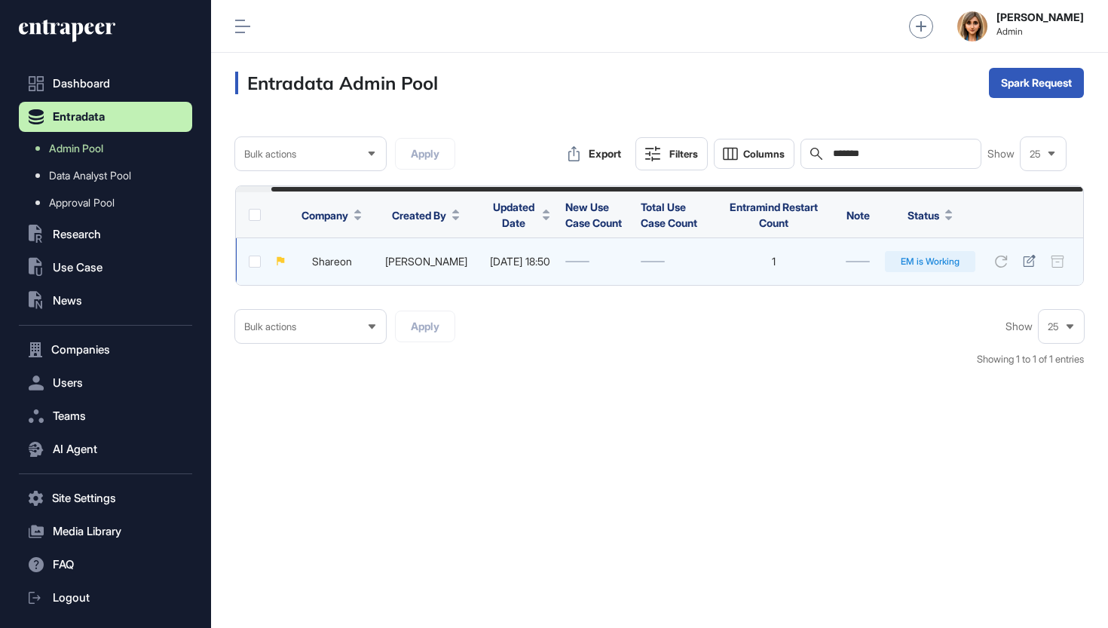
scroll to position [0, 37]
type input "*******"
click at [312, 264] on link "Shareon" at bounding box center [332, 261] width 40 height 13
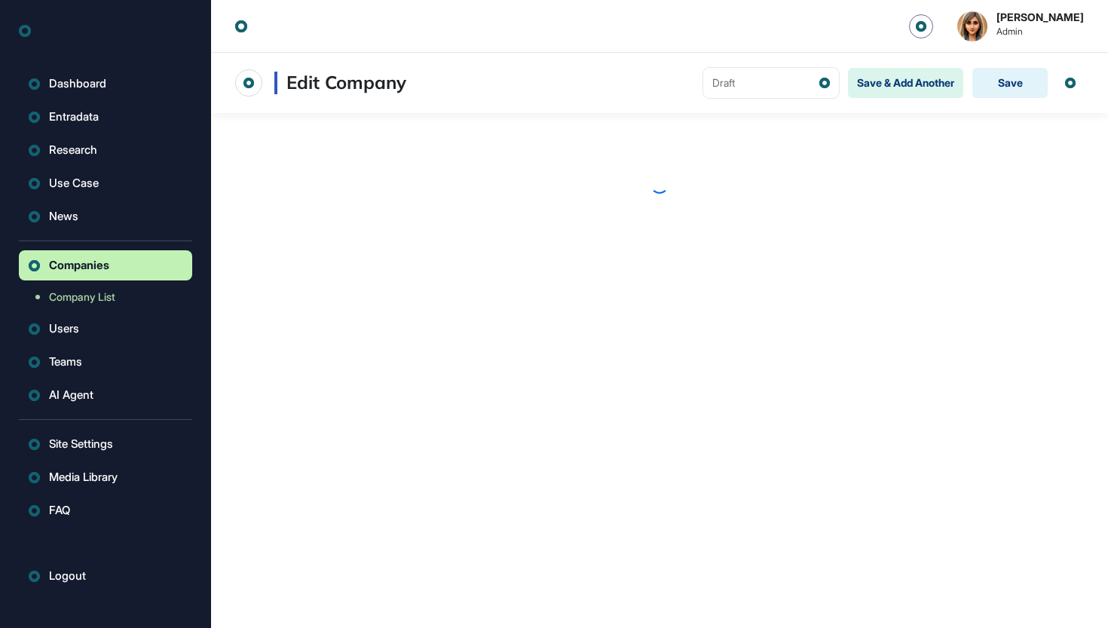
scroll to position [1, 1]
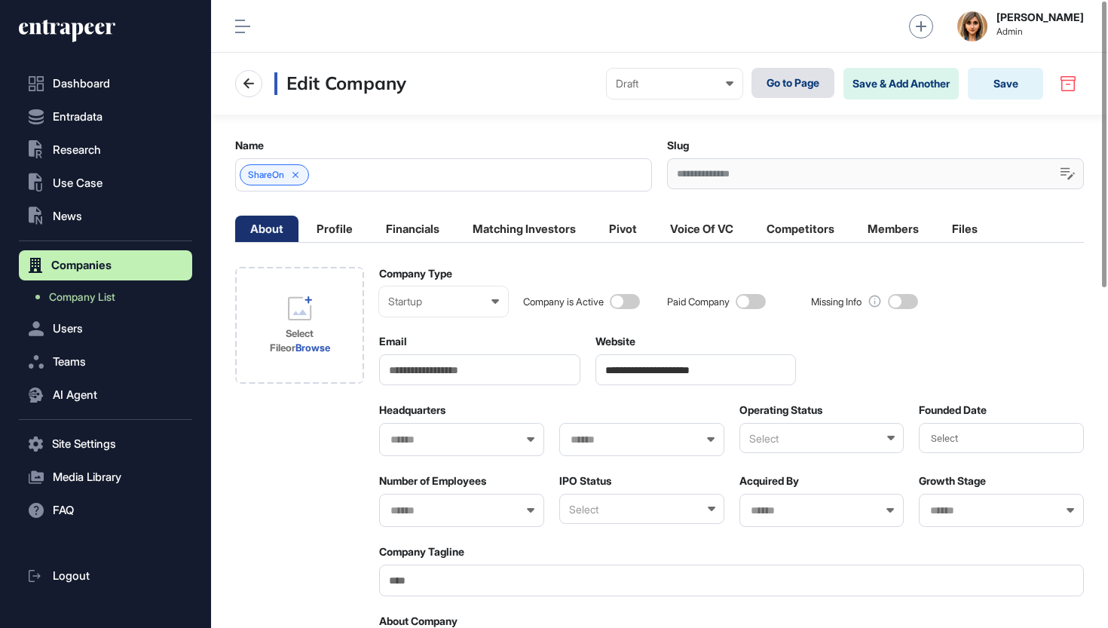
click at [797, 85] on link "Go to Page" at bounding box center [793, 83] width 83 height 30
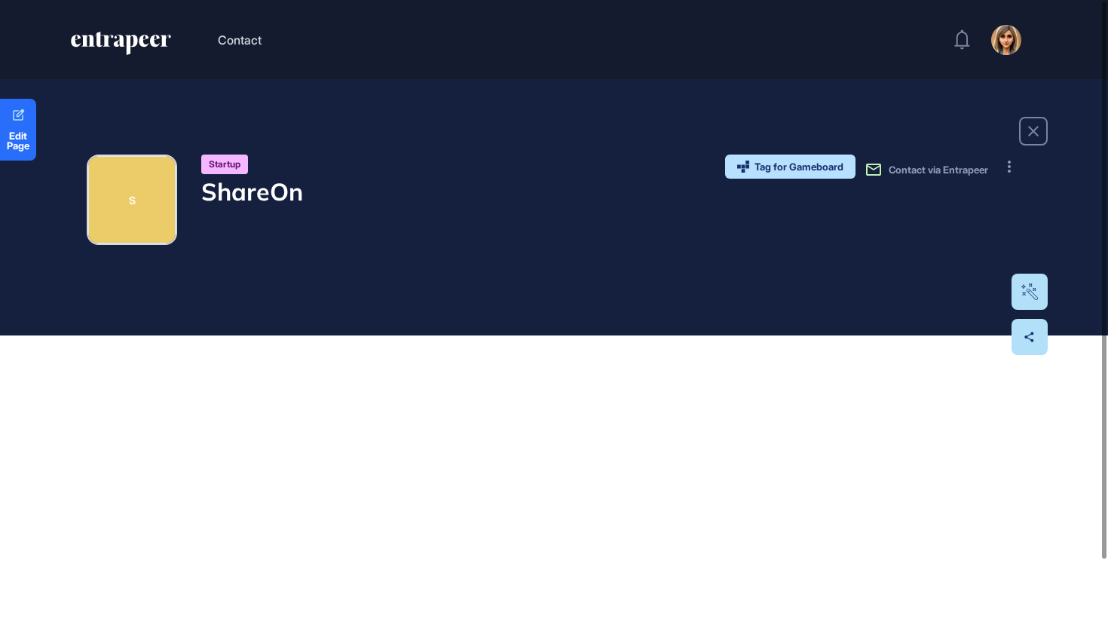
scroll to position [76, 0]
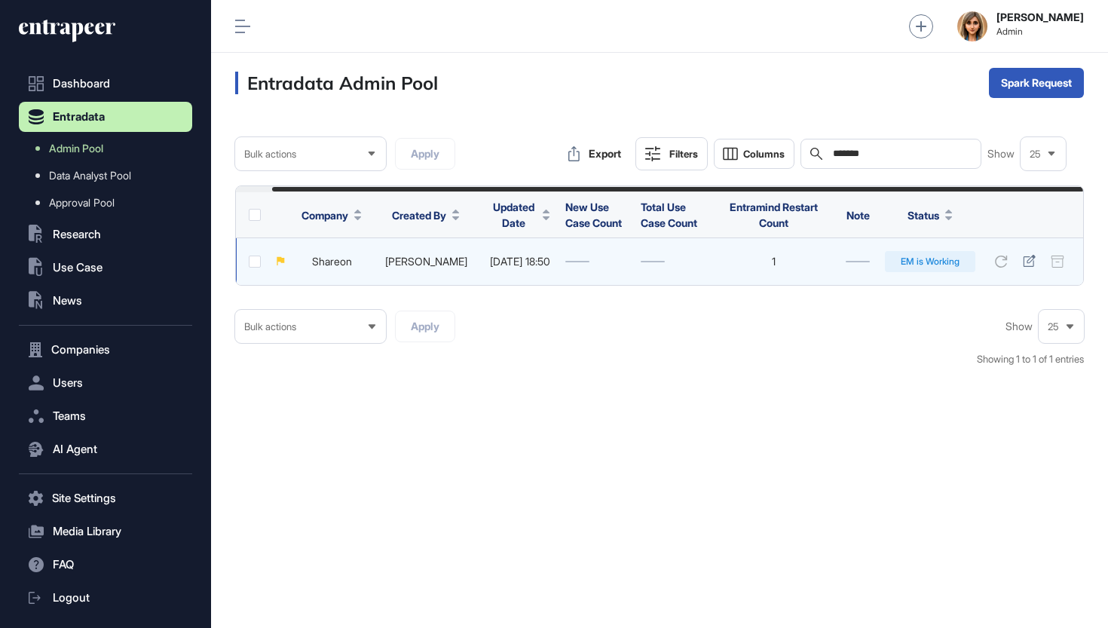
scroll to position [0, 37]
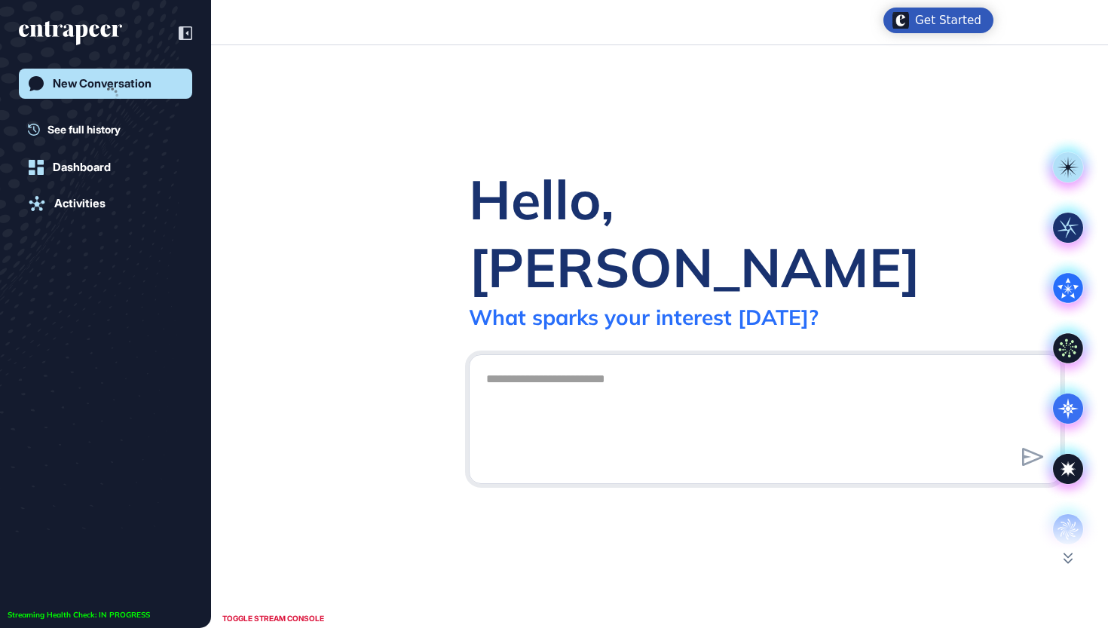
scroll to position [1, 1]
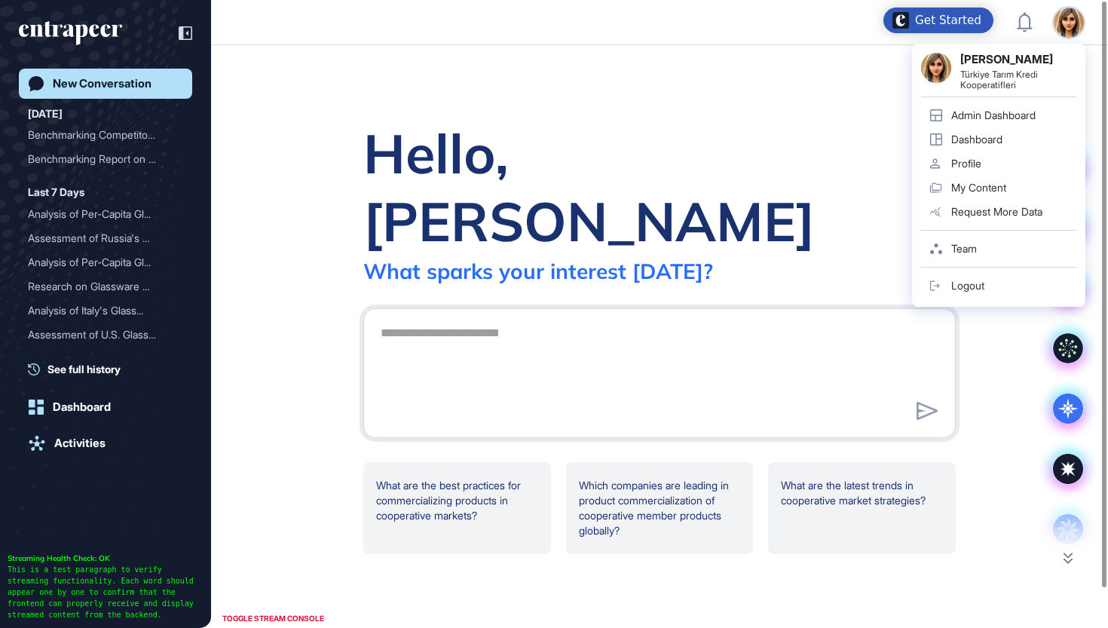
click at [1014, 113] on div "Admin Dashboard" at bounding box center [994, 115] width 84 height 12
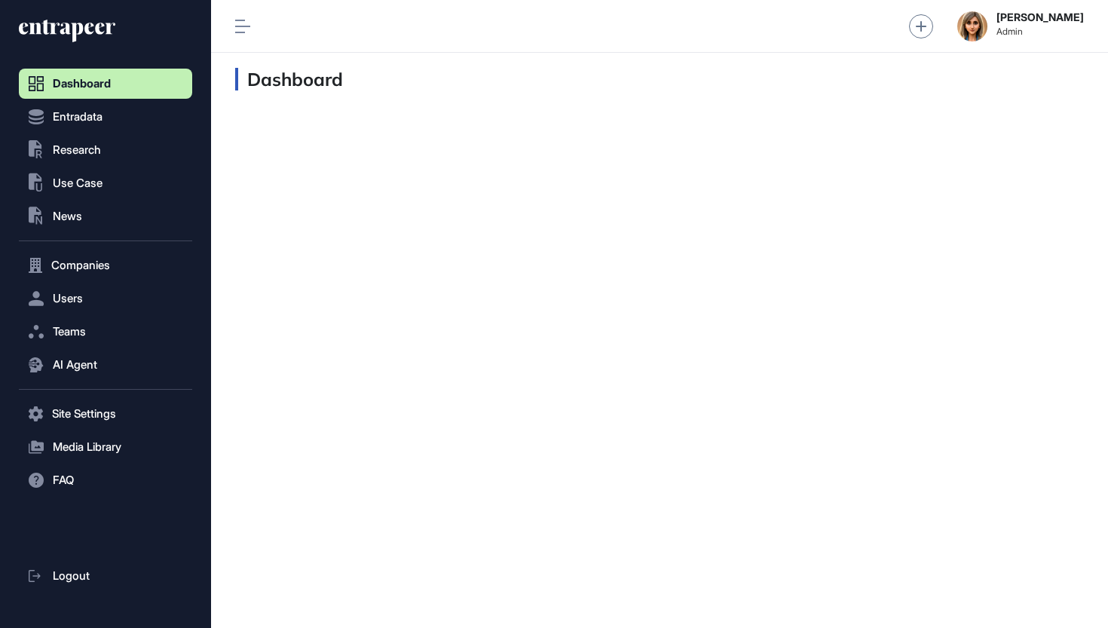
scroll to position [1, 1]
click at [105, 118] on button "Entradata" at bounding box center [105, 117] width 173 height 30
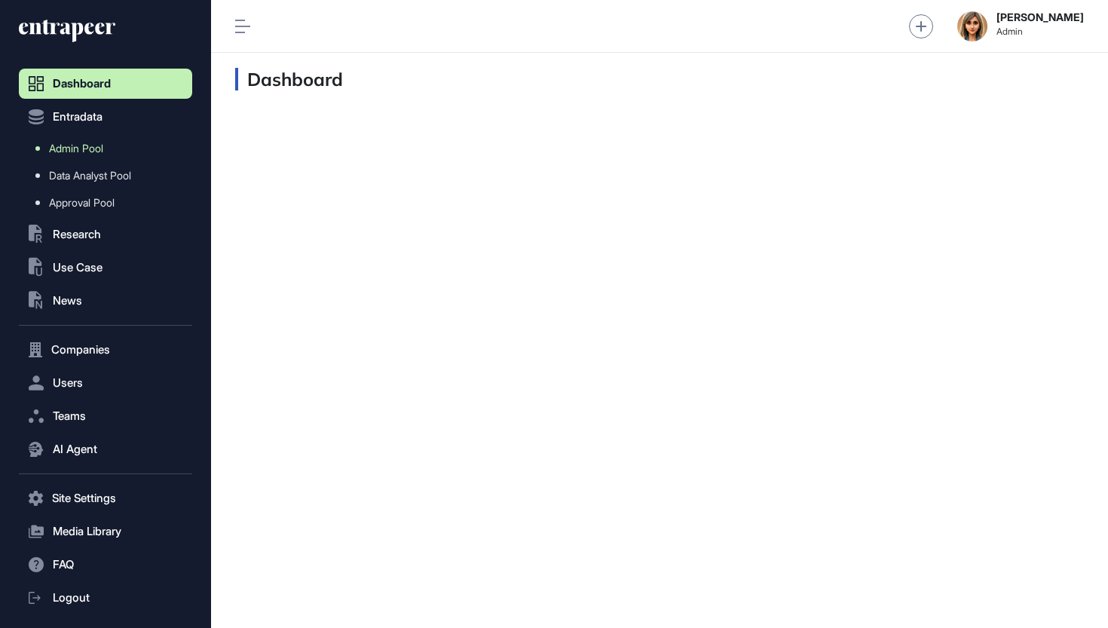
click at [103, 146] on span "Admin Pool" at bounding box center [76, 149] width 54 height 12
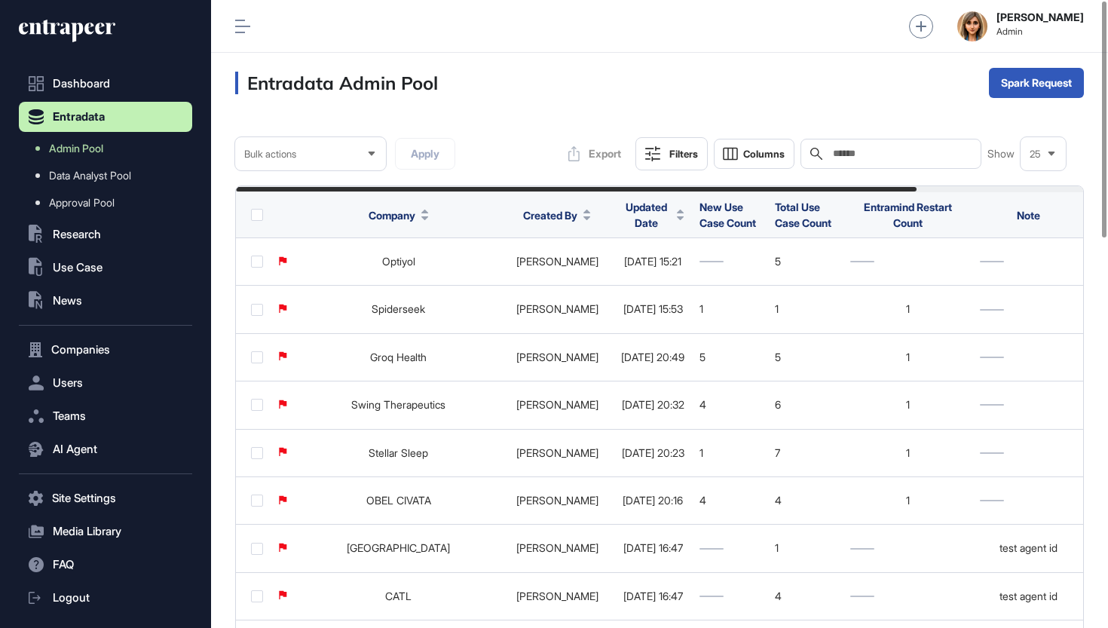
click at [936, 157] on input "text" at bounding box center [902, 154] width 140 height 12
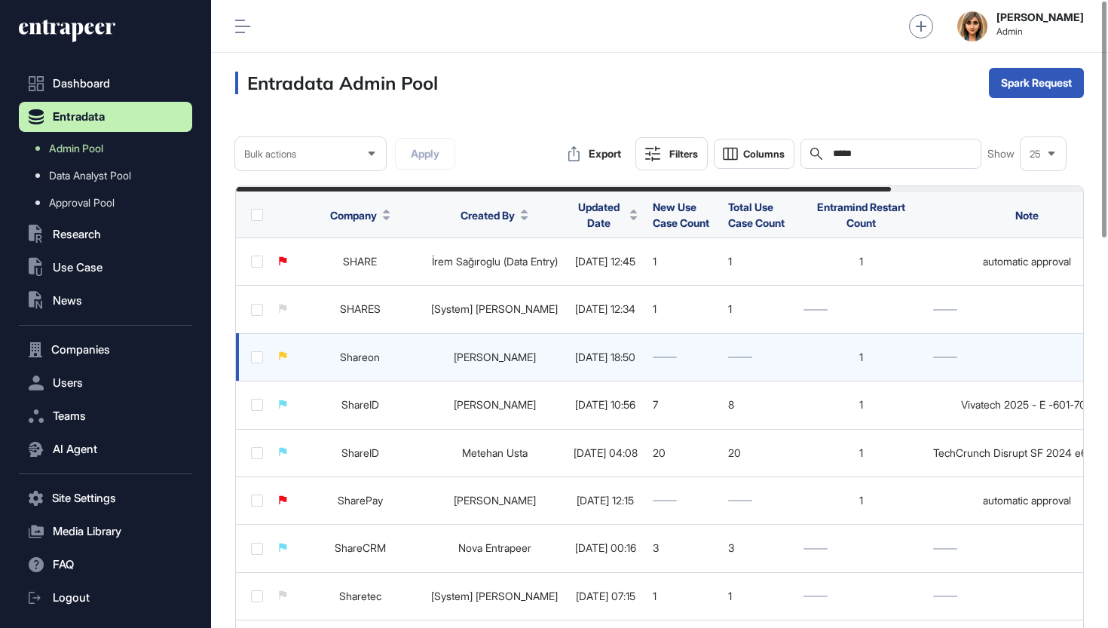
click at [348, 360] on link "Shareon" at bounding box center [360, 357] width 40 height 13
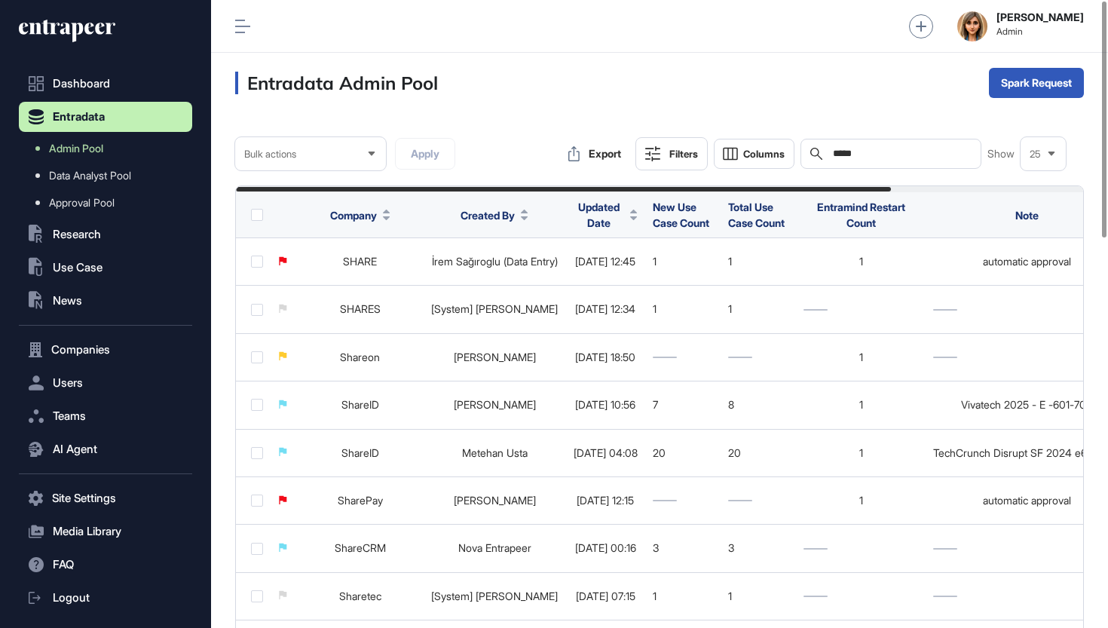
click at [862, 153] on input "*****" at bounding box center [902, 154] width 140 height 12
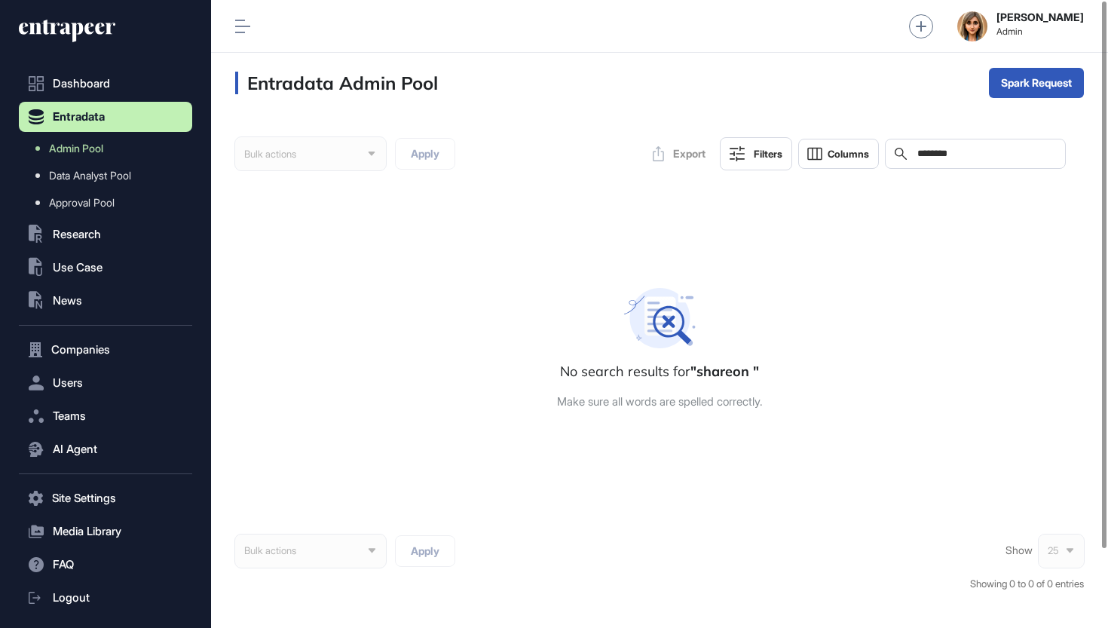
click at [969, 157] on input "*******" at bounding box center [986, 154] width 140 height 12
type input "*******"
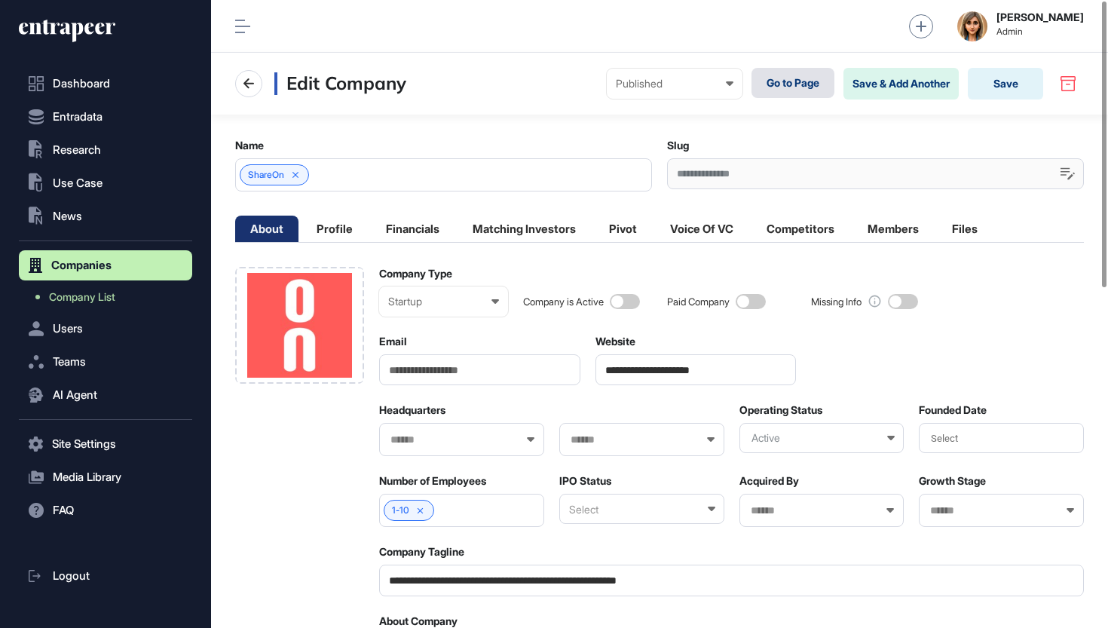
click at [785, 86] on link "Go to Page" at bounding box center [793, 83] width 83 height 30
click at [826, 87] on link "Go to Page" at bounding box center [793, 83] width 83 height 30
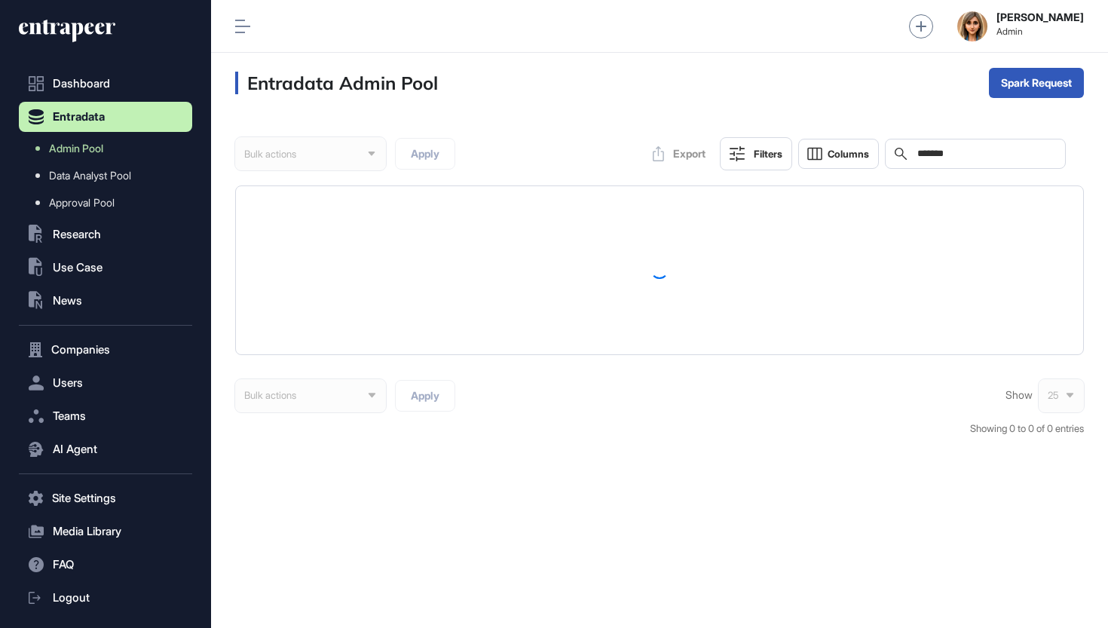
scroll to position [1, 1]
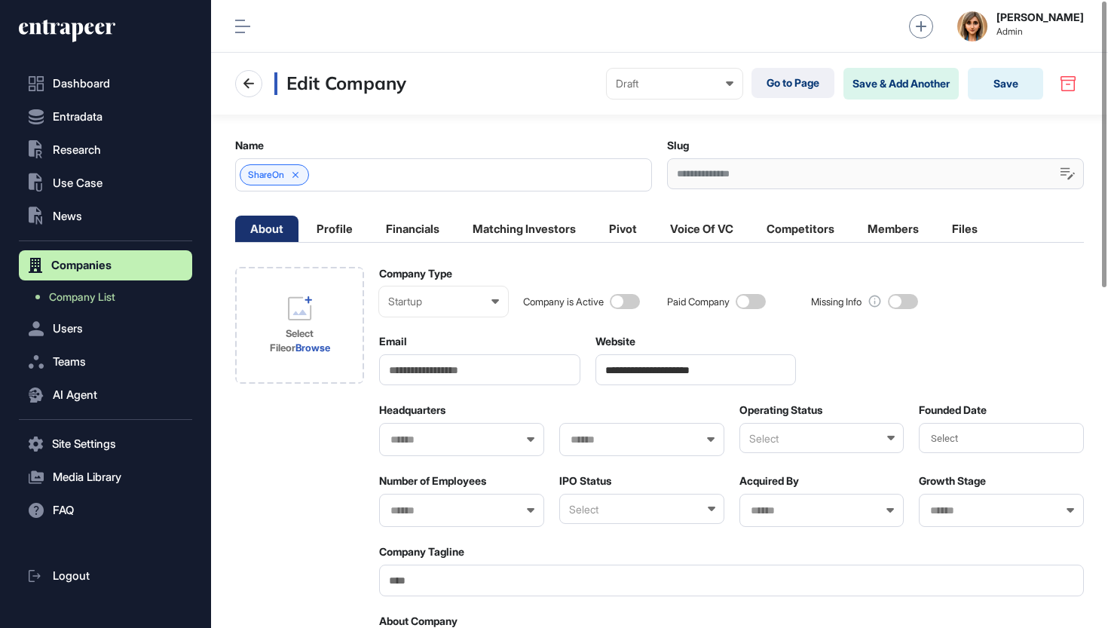
scroll to position [1, 1]
